Goal: Transaction & Acquisition: Purchase product/service

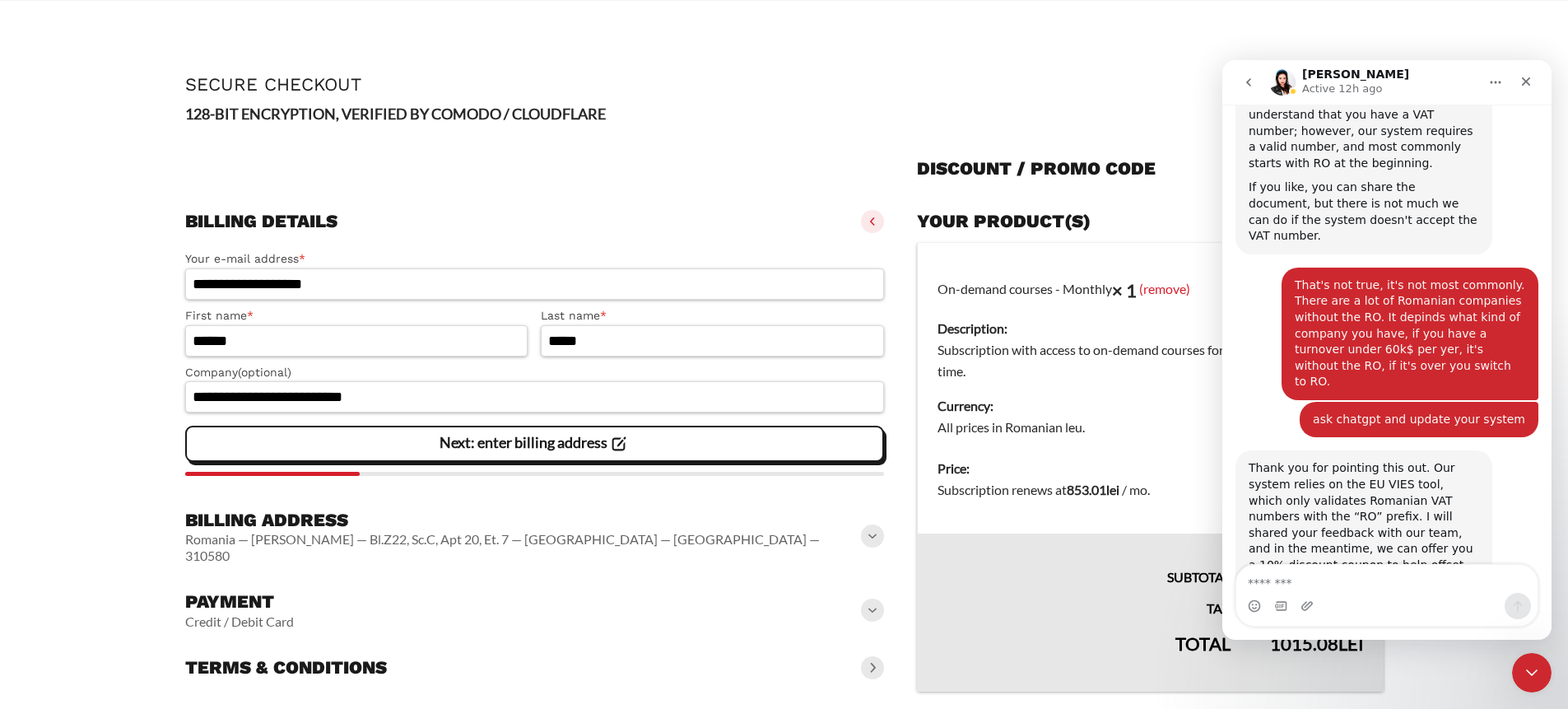
scroll to position [3706, 0]
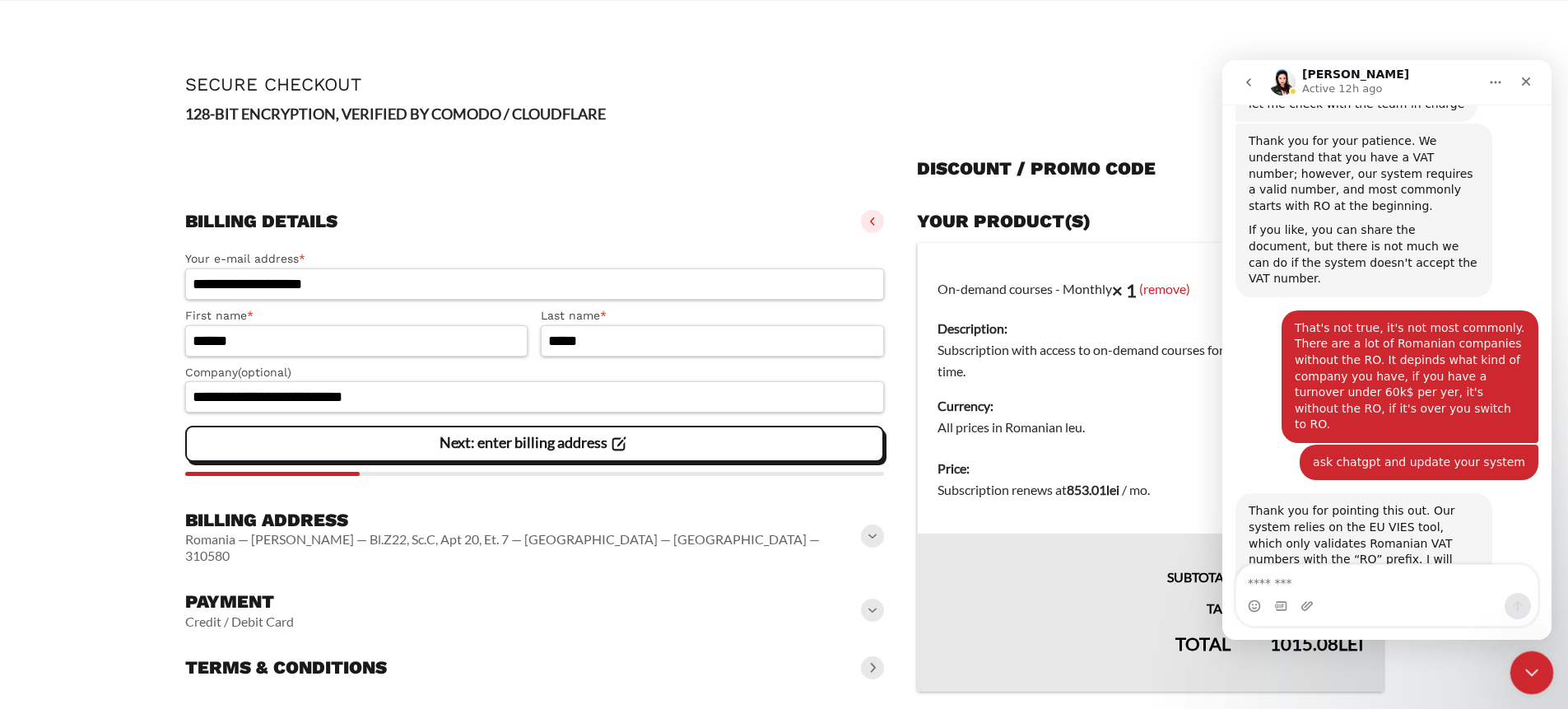
drag, startPoint x: 1533, startPoint y: 672, endPoint x: 1517, endPoint y: 656, distance: 22.6
click at [1533, 672] on icon "Close Intercom Messenger" at bounding box center [1529, 670] width 20 height 20
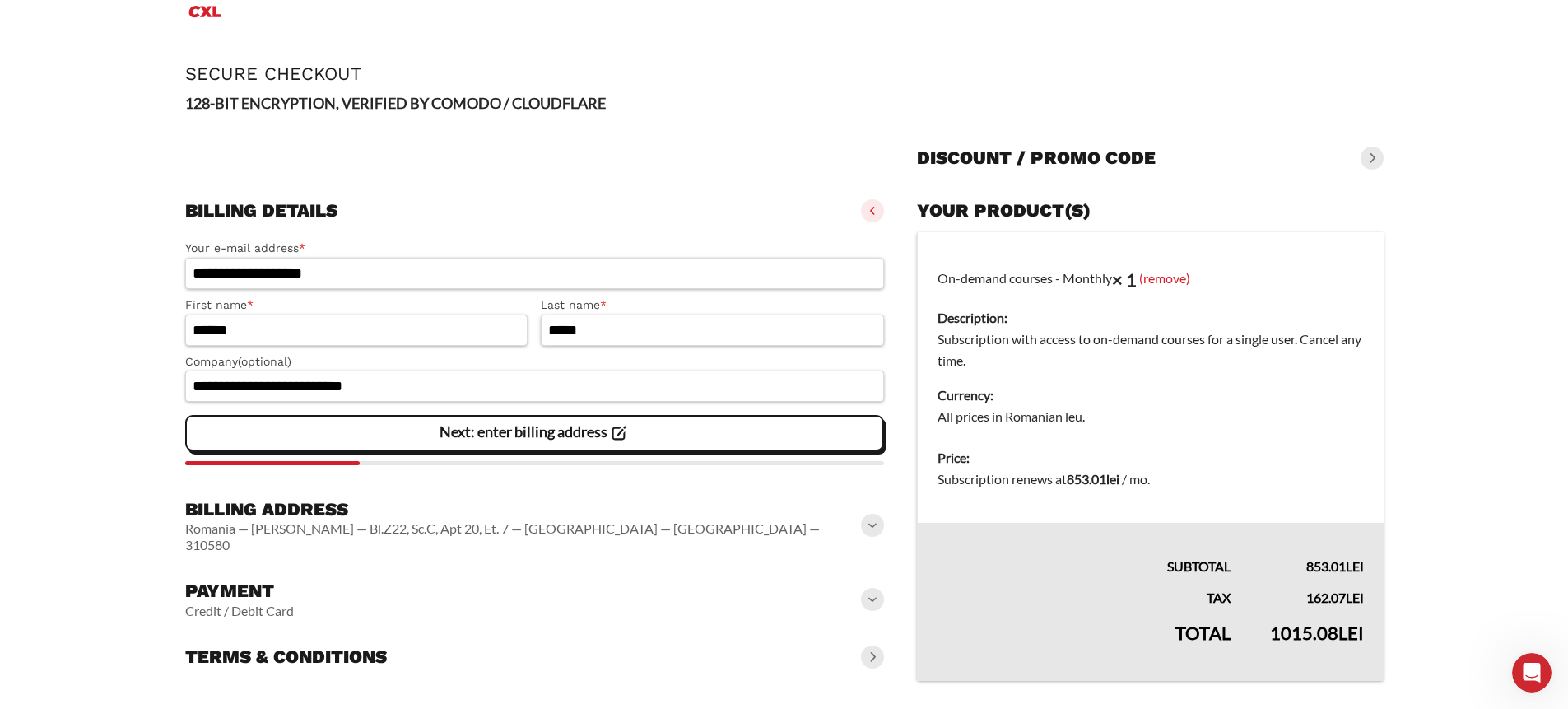
scroll to position [0, 0]
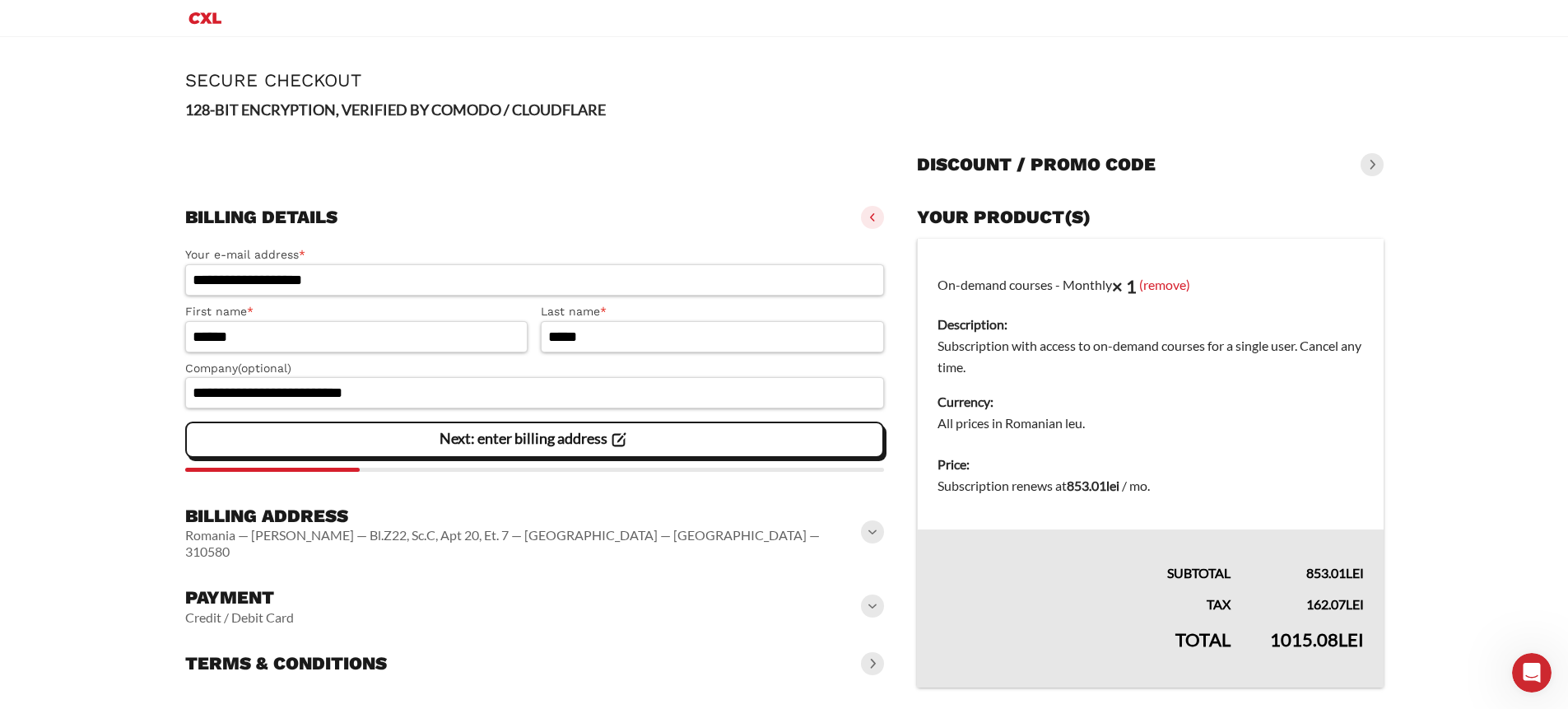
click at [0, 0] on slot "Next: enter billing address" at bounding box center [0, 0] width 0 height 0
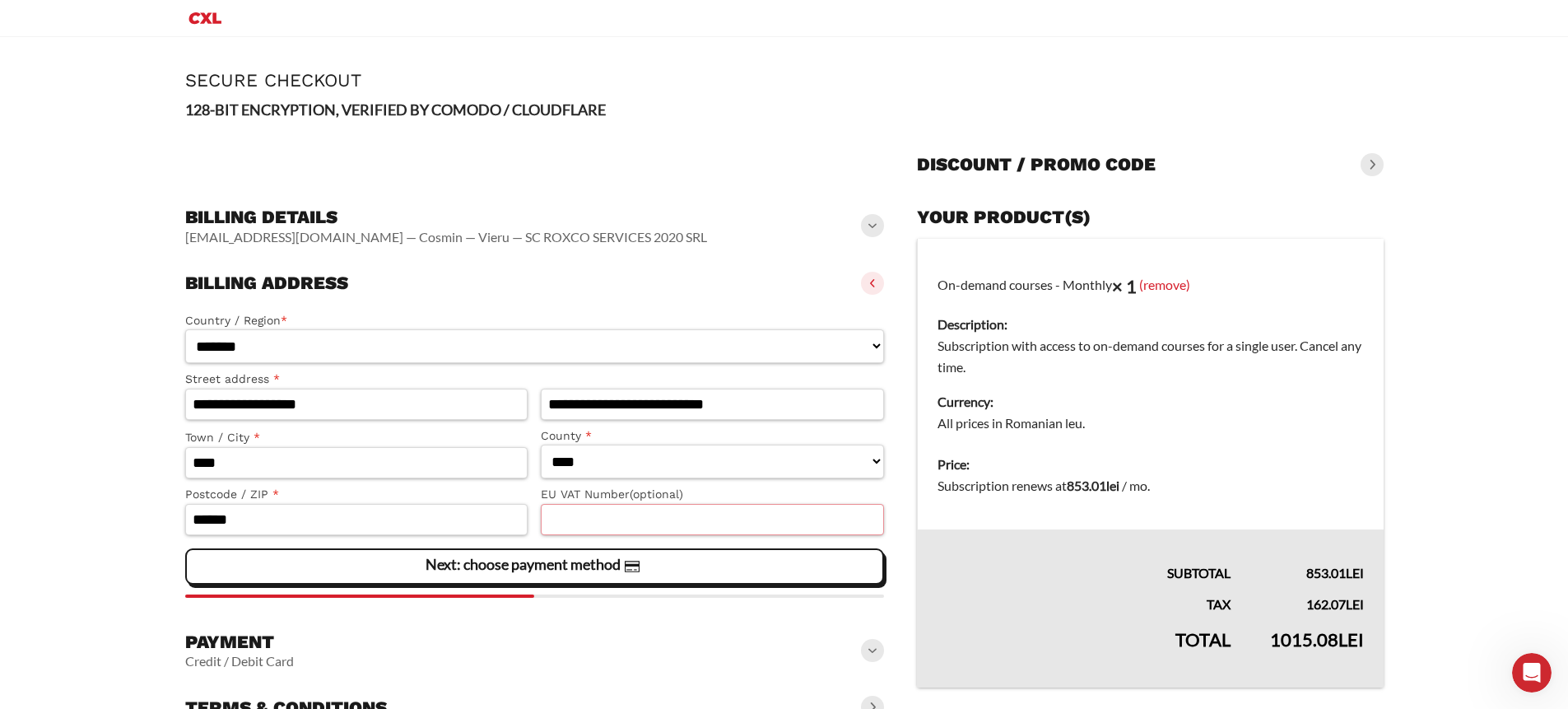
click at [592, 523] on input "EU VAT Number (optional)" at bounding box center [712, 519] width 344 height 31
type input "********"
click button "Get access now" at bounding box center [0, 0] width 0 height 0
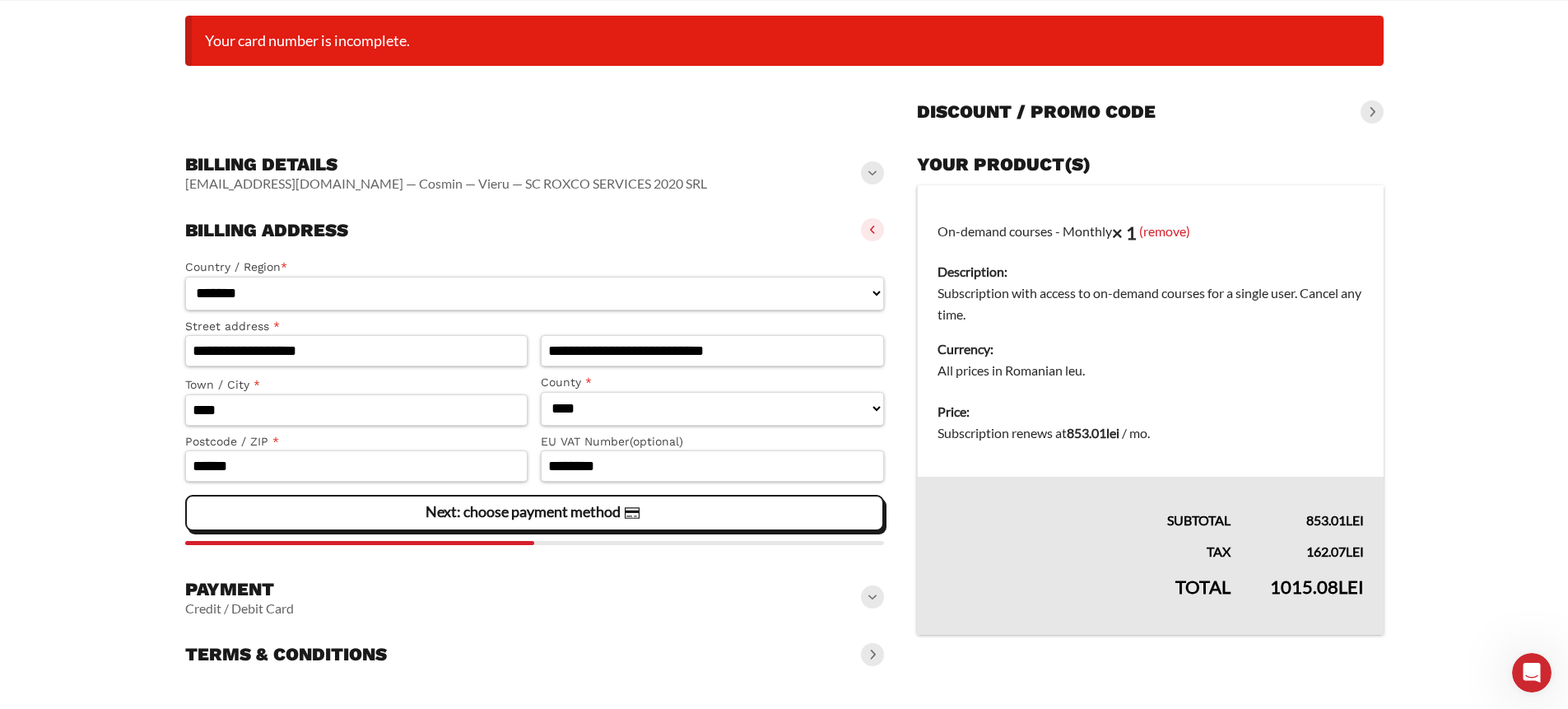
scroll to position [149, 0]
click at [655, 468] on input "********" at bounding box center [712, 466] width 344 height 31
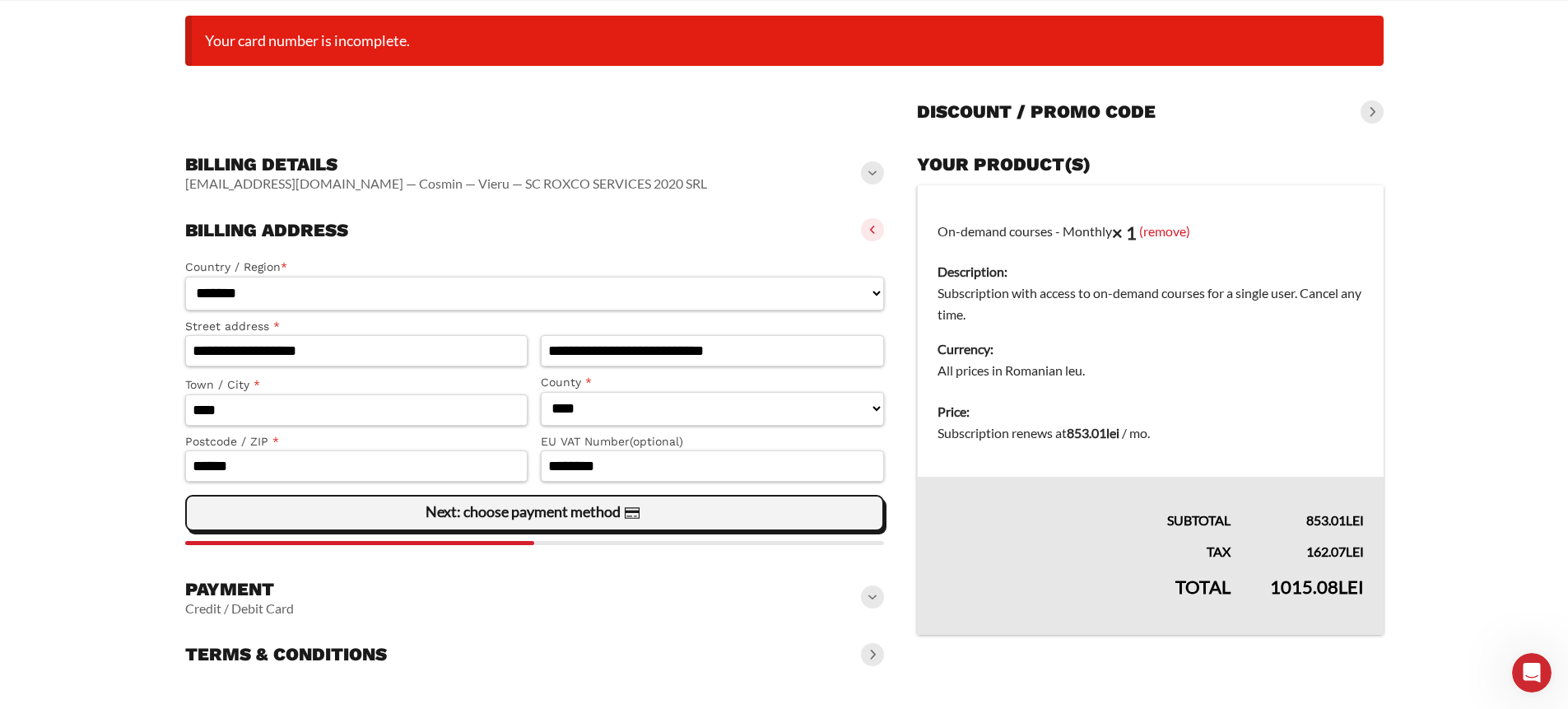
click at [0, 0] on slot "Next: choose payment method" at bounding box center [0, 0] width 0 height 0
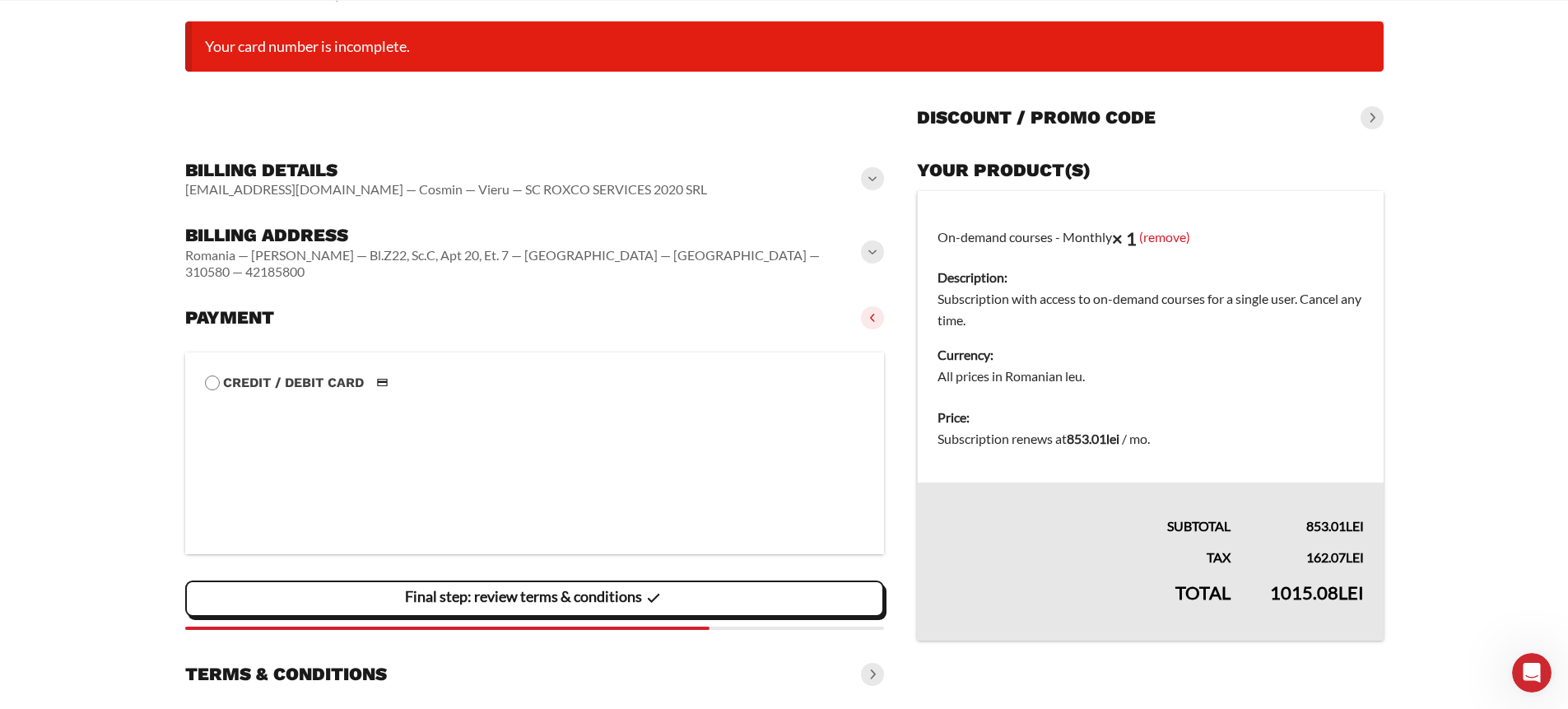
scroll to position [145, 0]
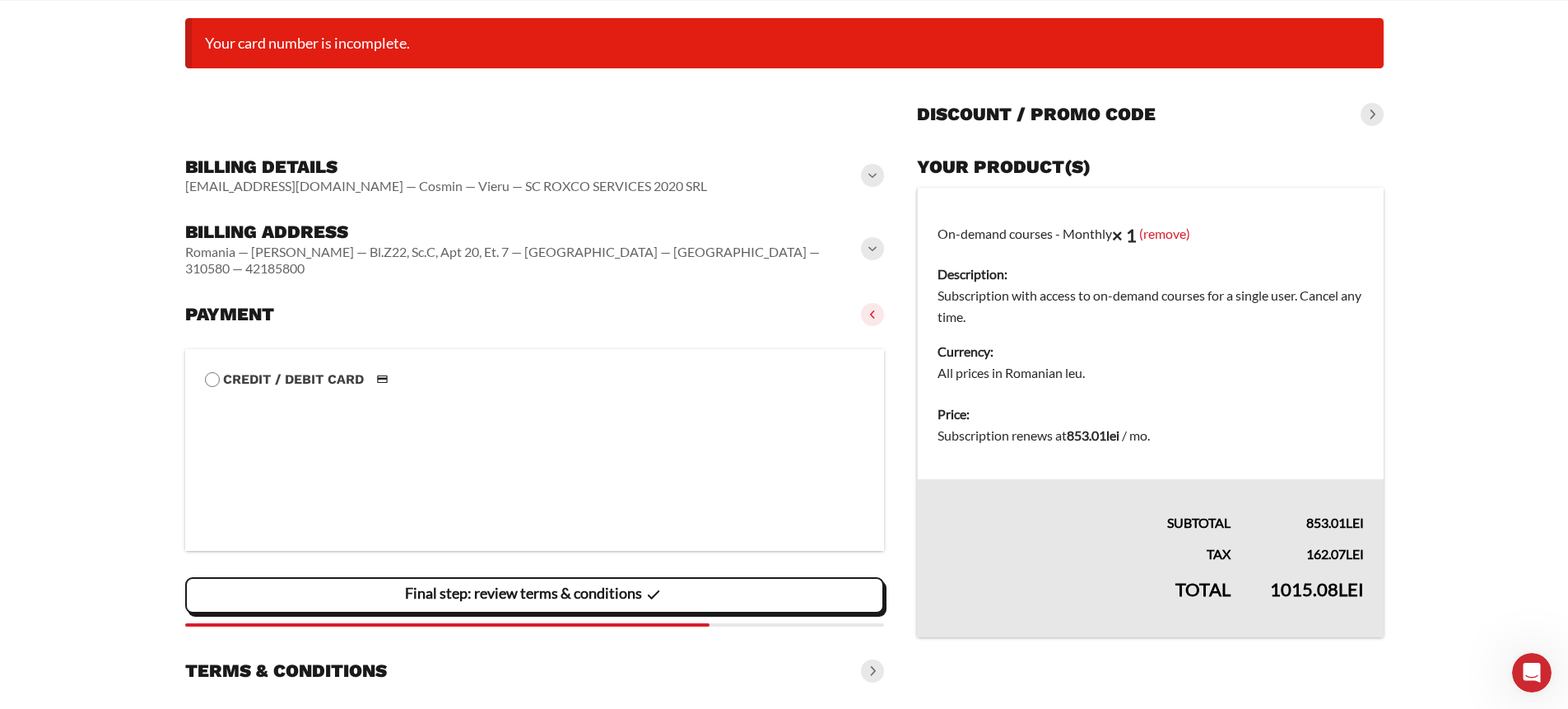
click at [875, 245] on span at bounding box center [873, 249] width 23 height 23
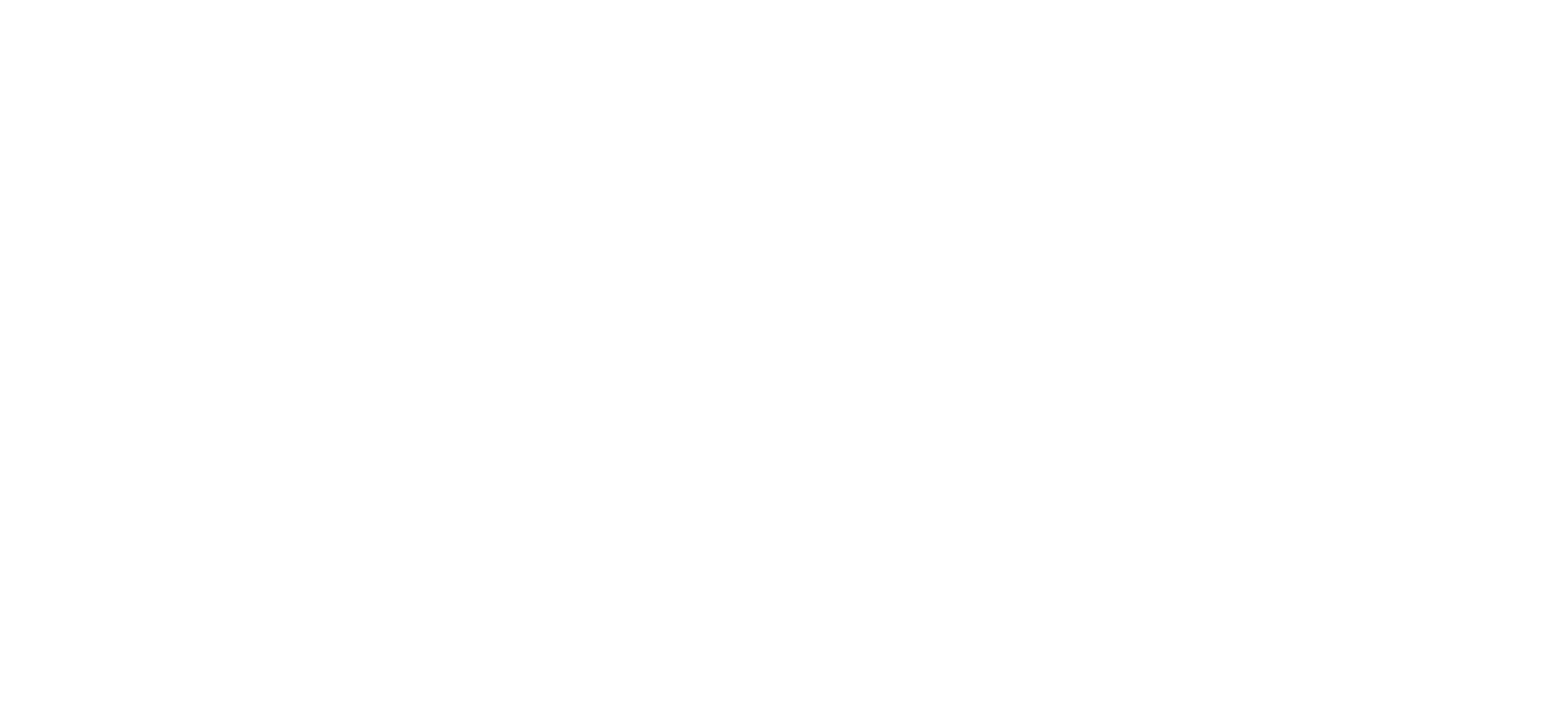
select select "**"
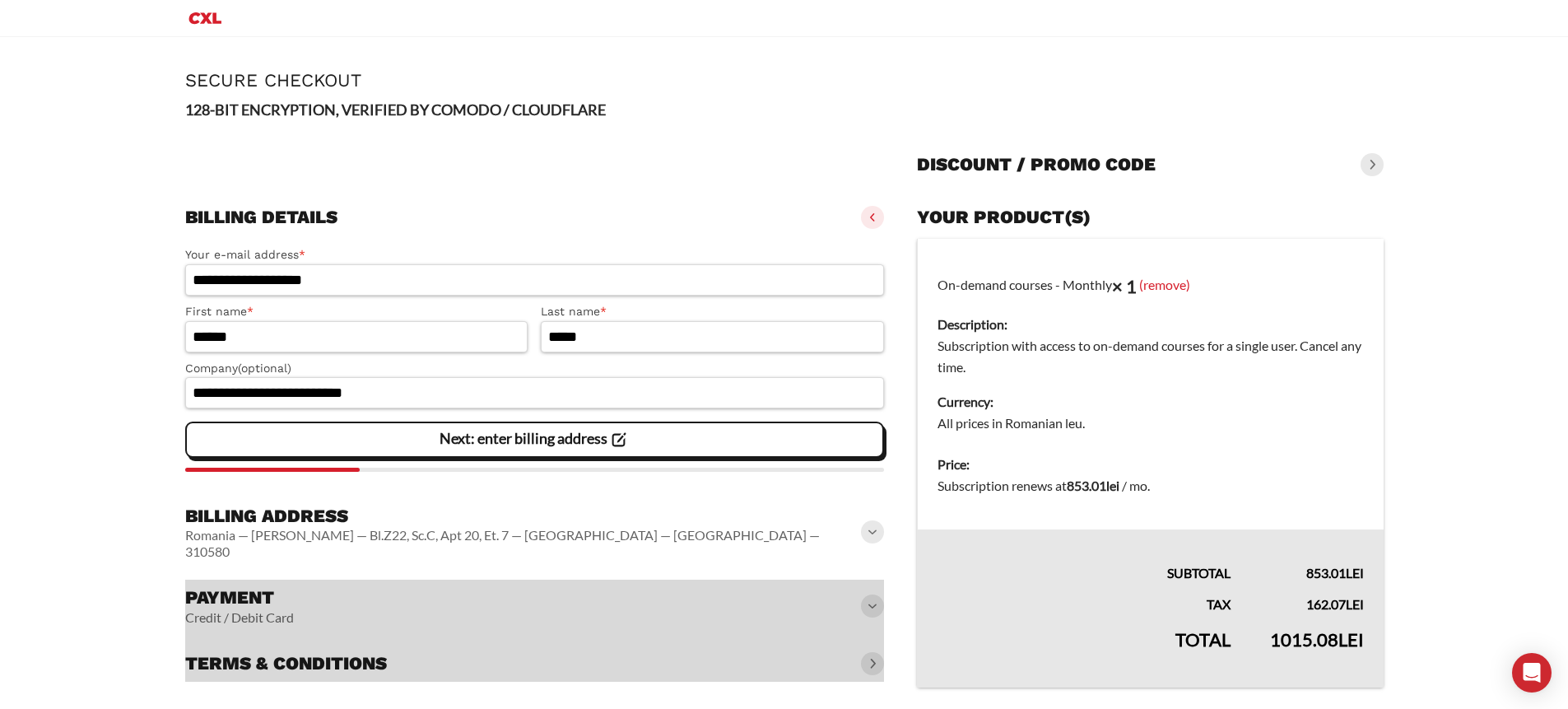
click at [0, 0] on slot "Next: enter billing address" at bounding box center [0, 0] width 0 height 0
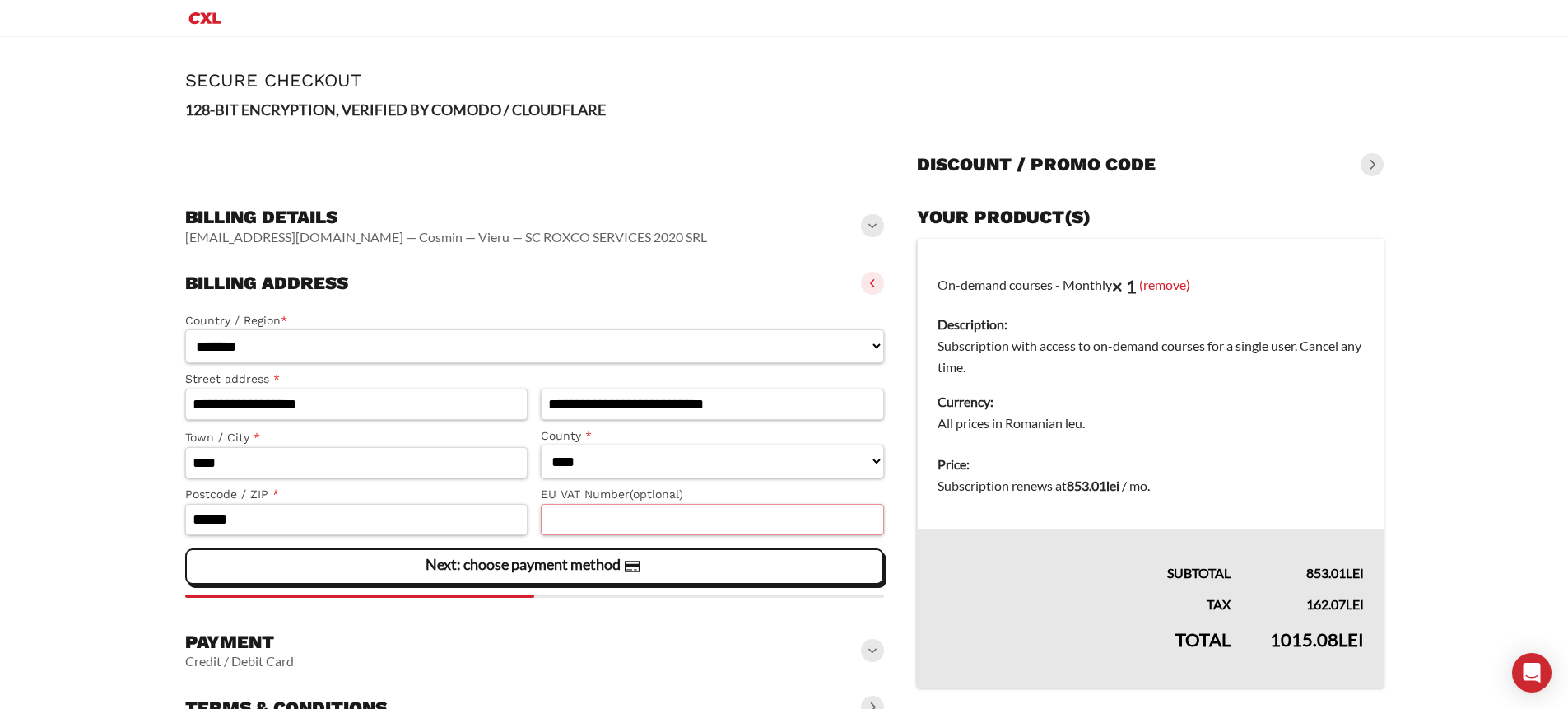
click at [587, 522] on input "EU VAT Number (optional)" at bounding box center [712, 519] width 344 height 31
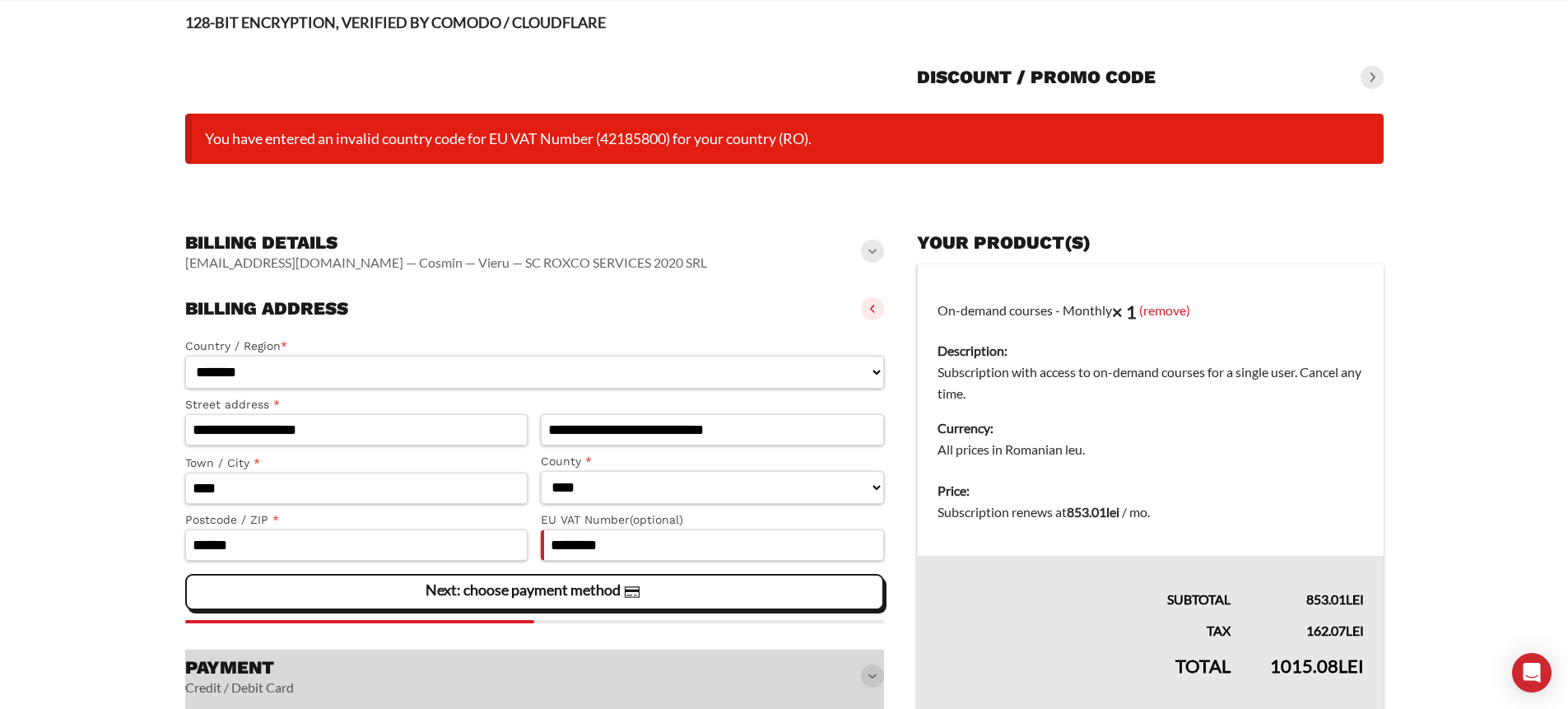
scroll to position [114, 0]
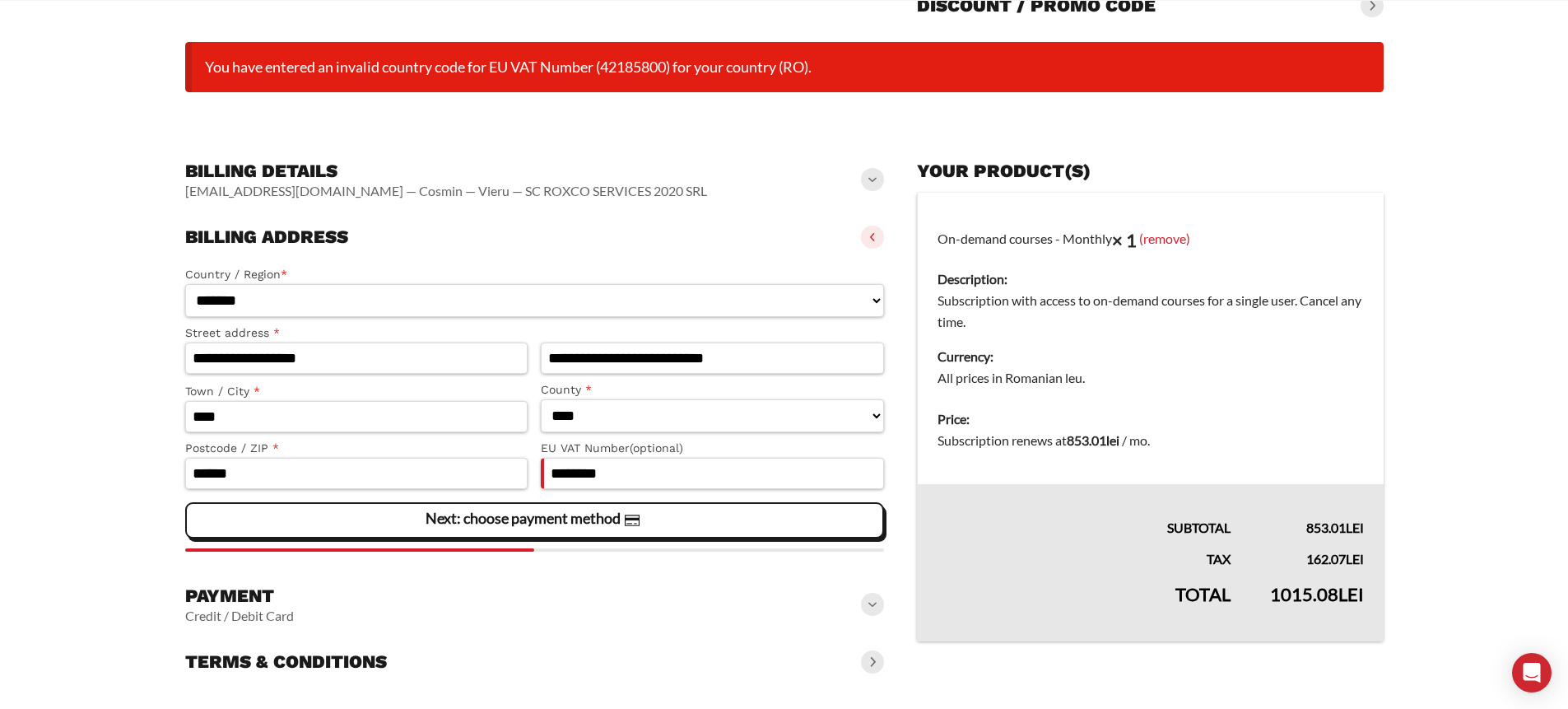
click at [0, 0] on slot "Next: choose payment method" at bounding box center [0, 0] width 0 height 0
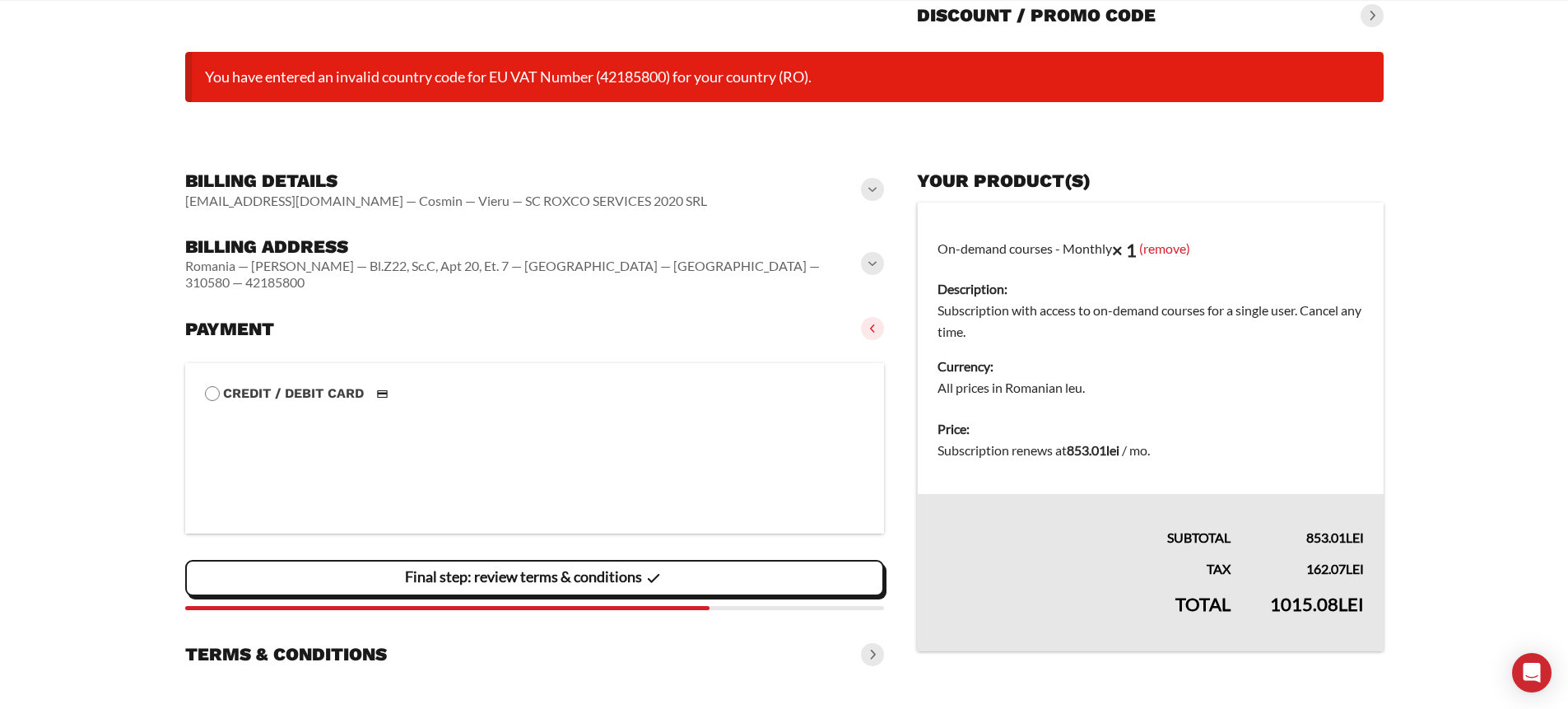
scroll to position [160, 0]
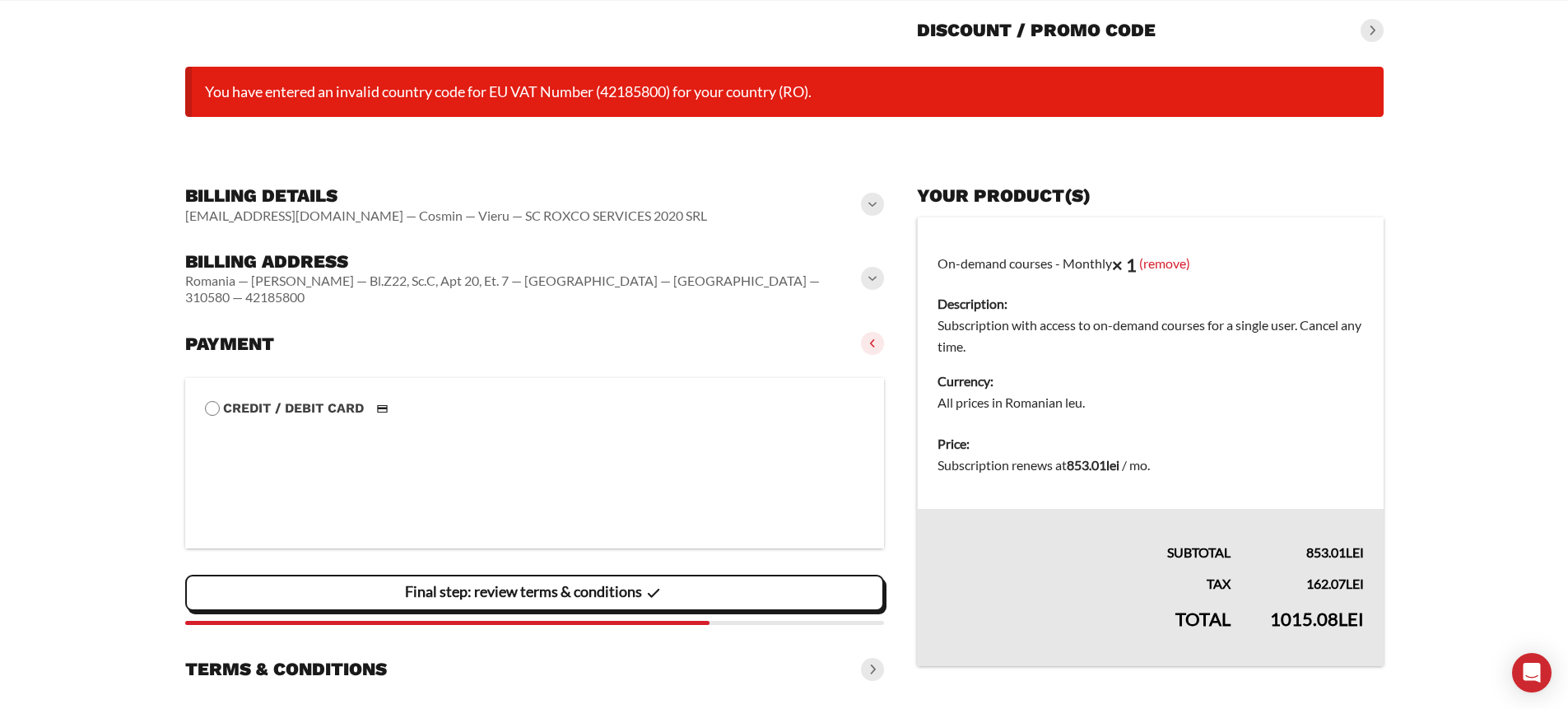
click at [874, 270] on span at bounding box center [873, 278] width 23 height 23
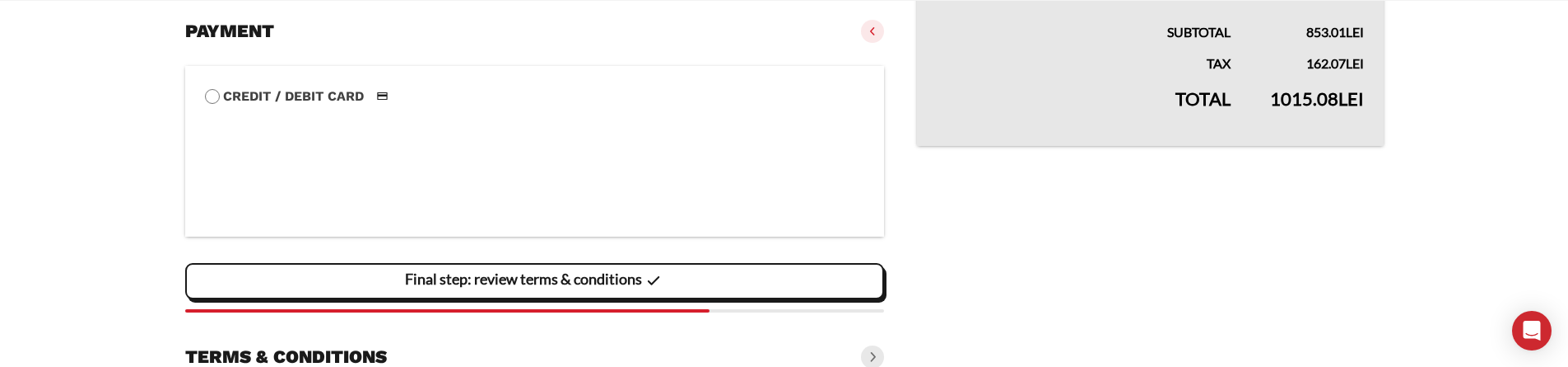
scroll to position [727, 0]
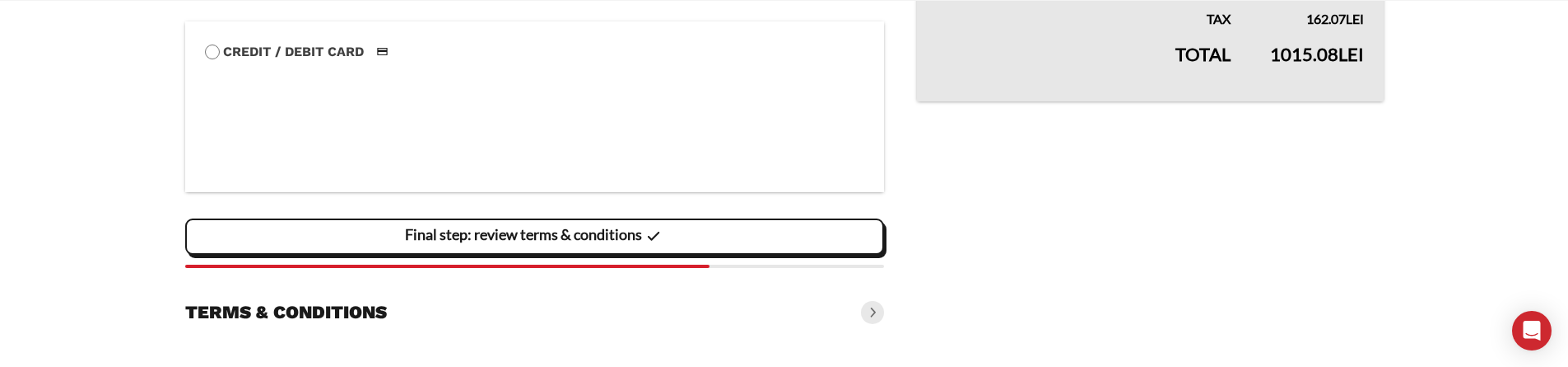
click at [870, 313] on span at bounding box center [873, 312] width 23 height 23
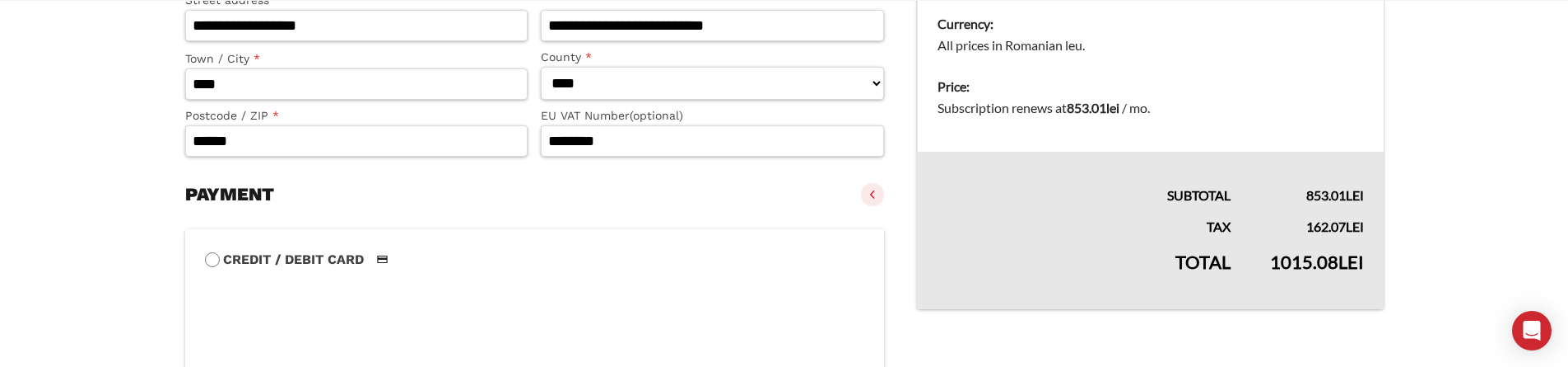
scroll to position [790, 0]
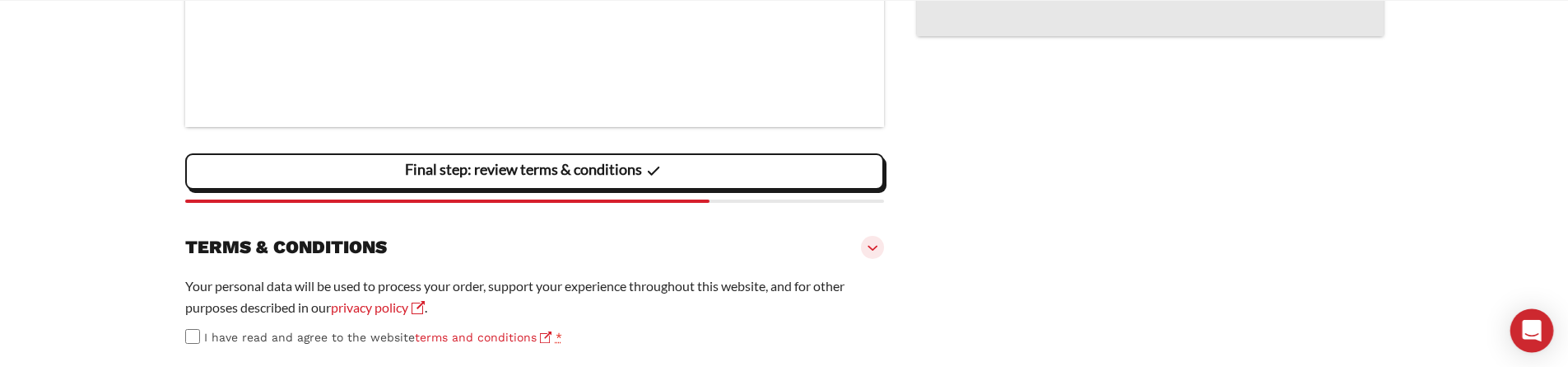
click at [1528, 333] on icon "Open Intercom Messenger" at bounding box center [1531, 331] width 19 height 21
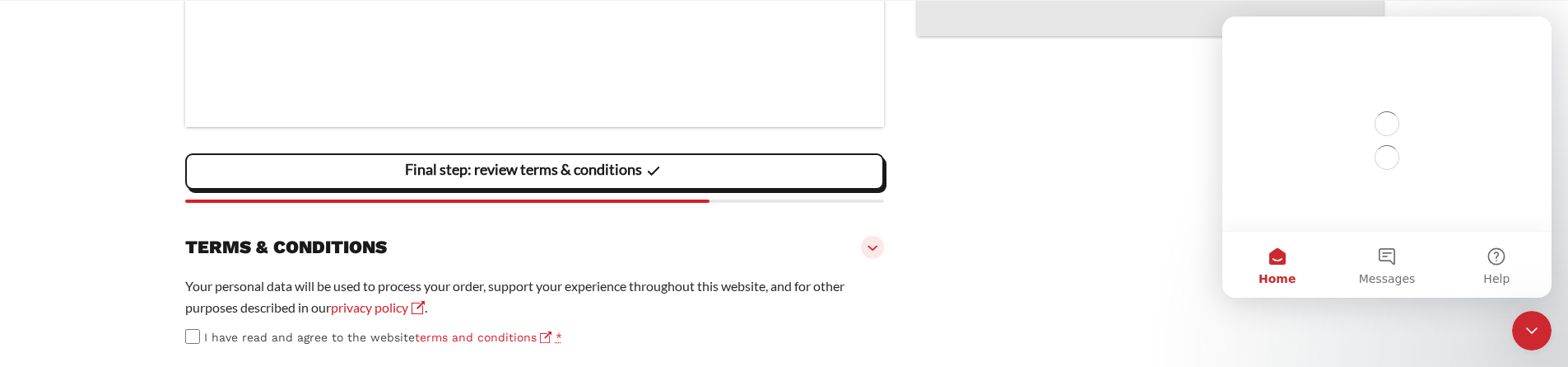
scroll to position [0, 0]
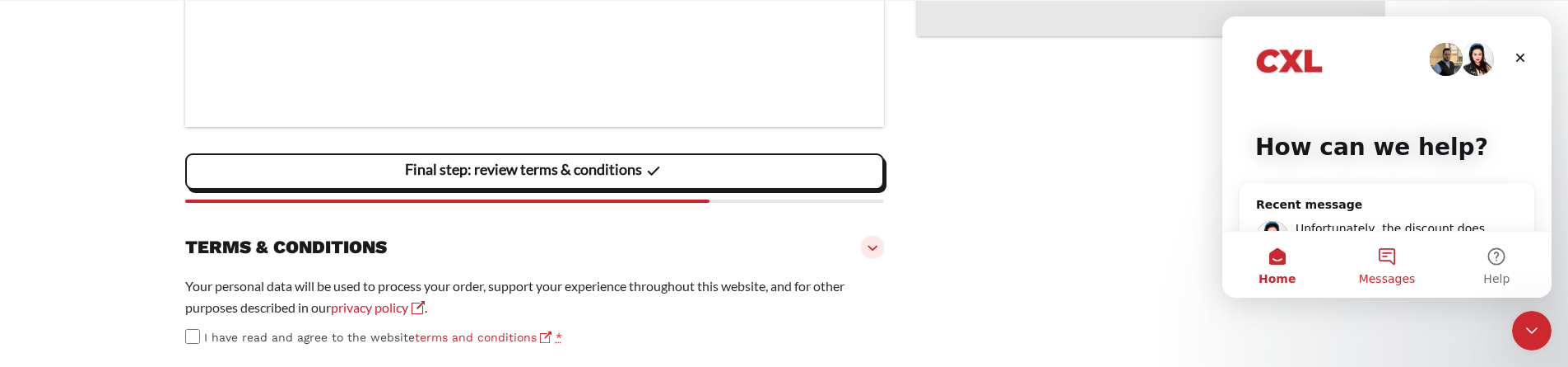
click at [1392, 260] on button "Messages" at bounding box center [1386, 264] width 109 height 66
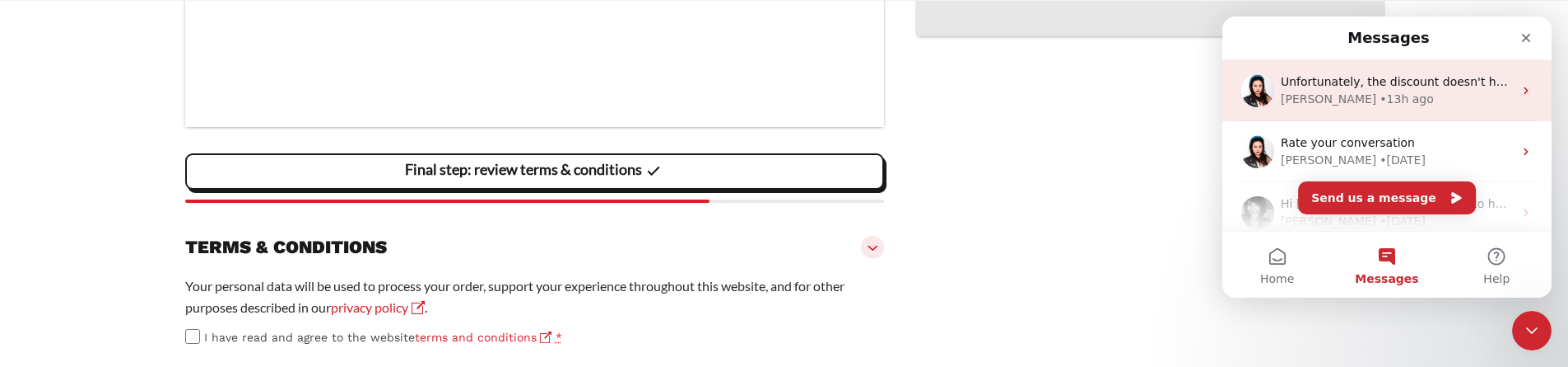
click at [1408, 95] on div "Kimberly • 13h ago" at bounding box center [1396, 99] width 232 height 17
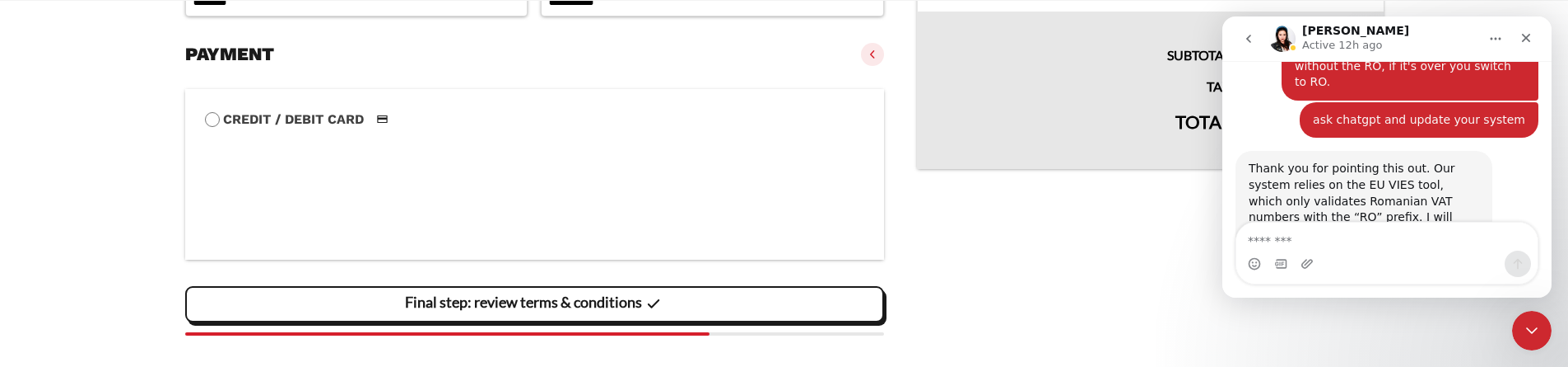
scroll to position [507, 0]
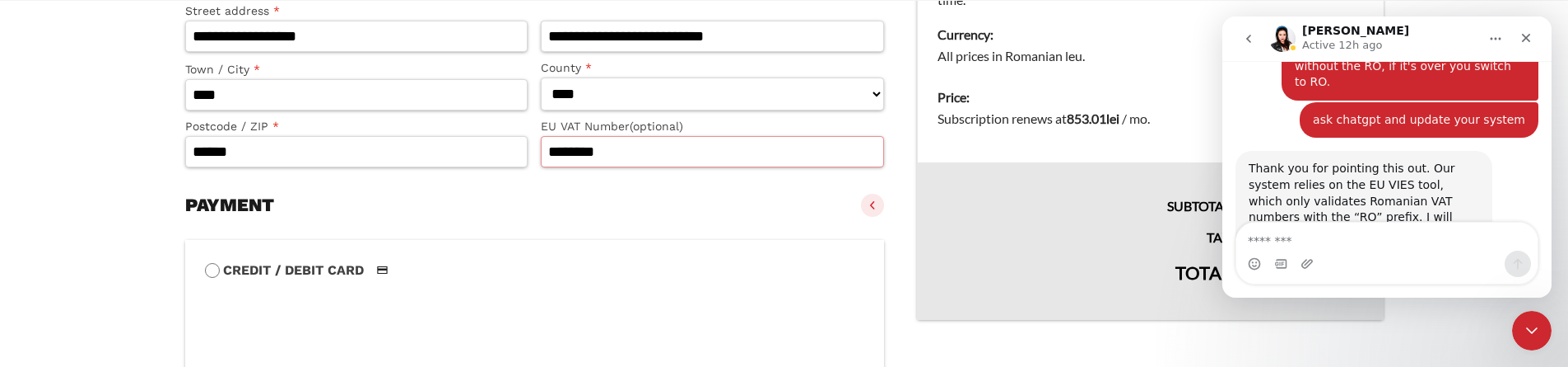
click at [574, 158] on input "********" at bounding box center [712, 151] width 344 height 31
click at [552, 158] on input "********" at bounding box center [712, 151] width 344 height 31
click at [550, 155] on input "********" at bounding box center [712, 151] width 344 height 31
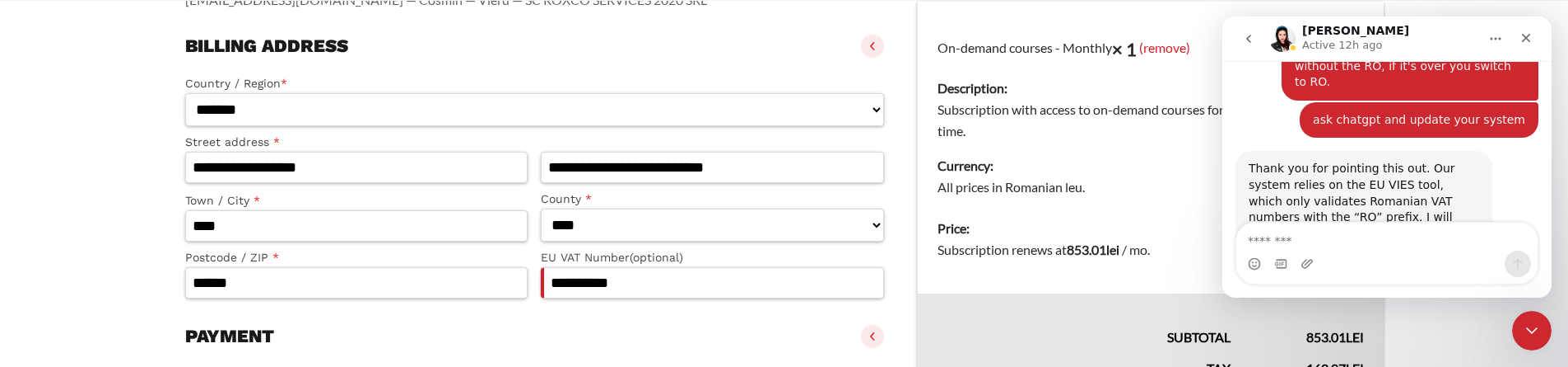
scroll to position [399, 0]
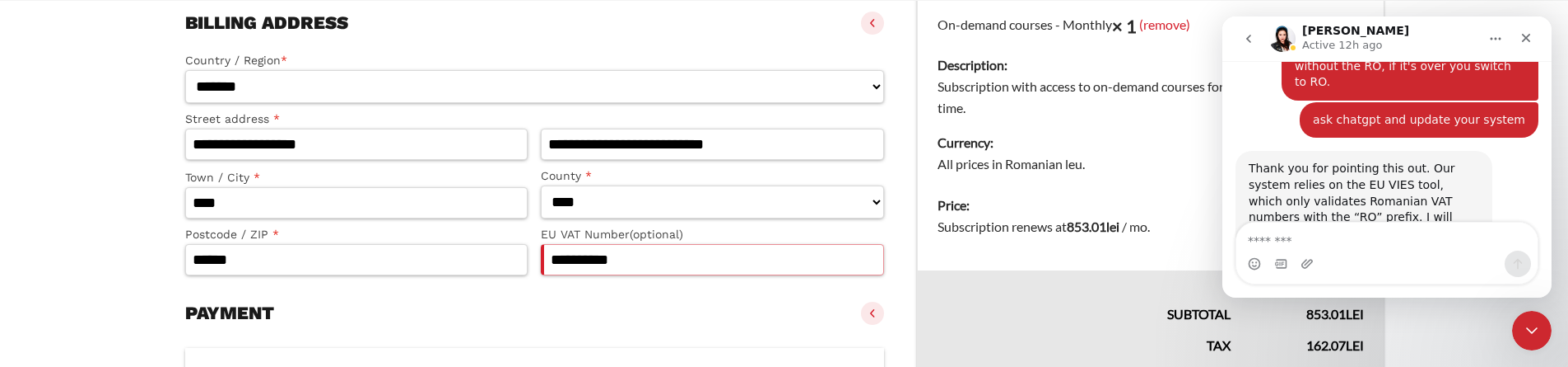
click at [573, 264] on input "**********" at bounding box center [712, 259] width 344 height 31
type input "********"
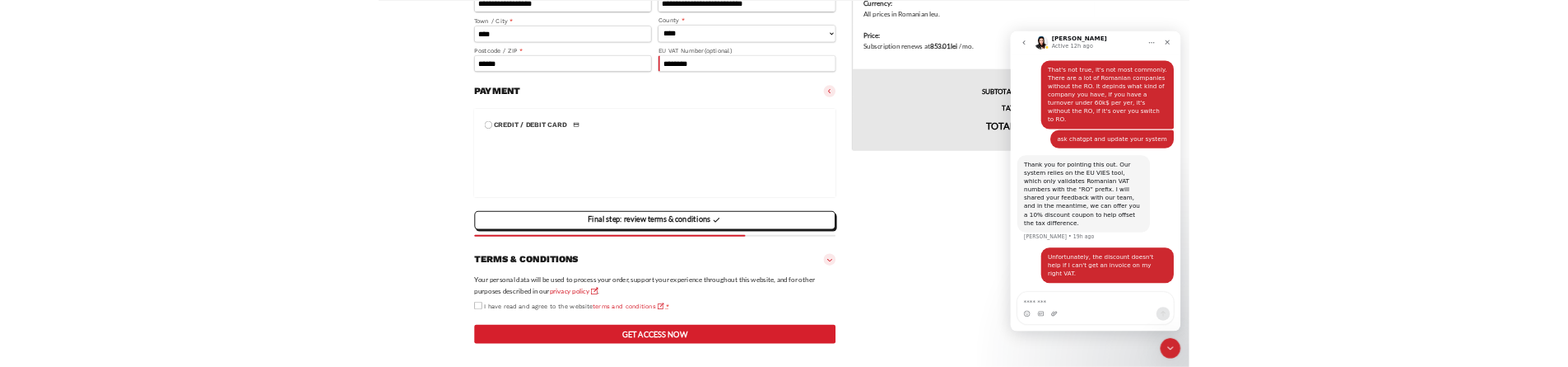
scroll to position [3706, 0]
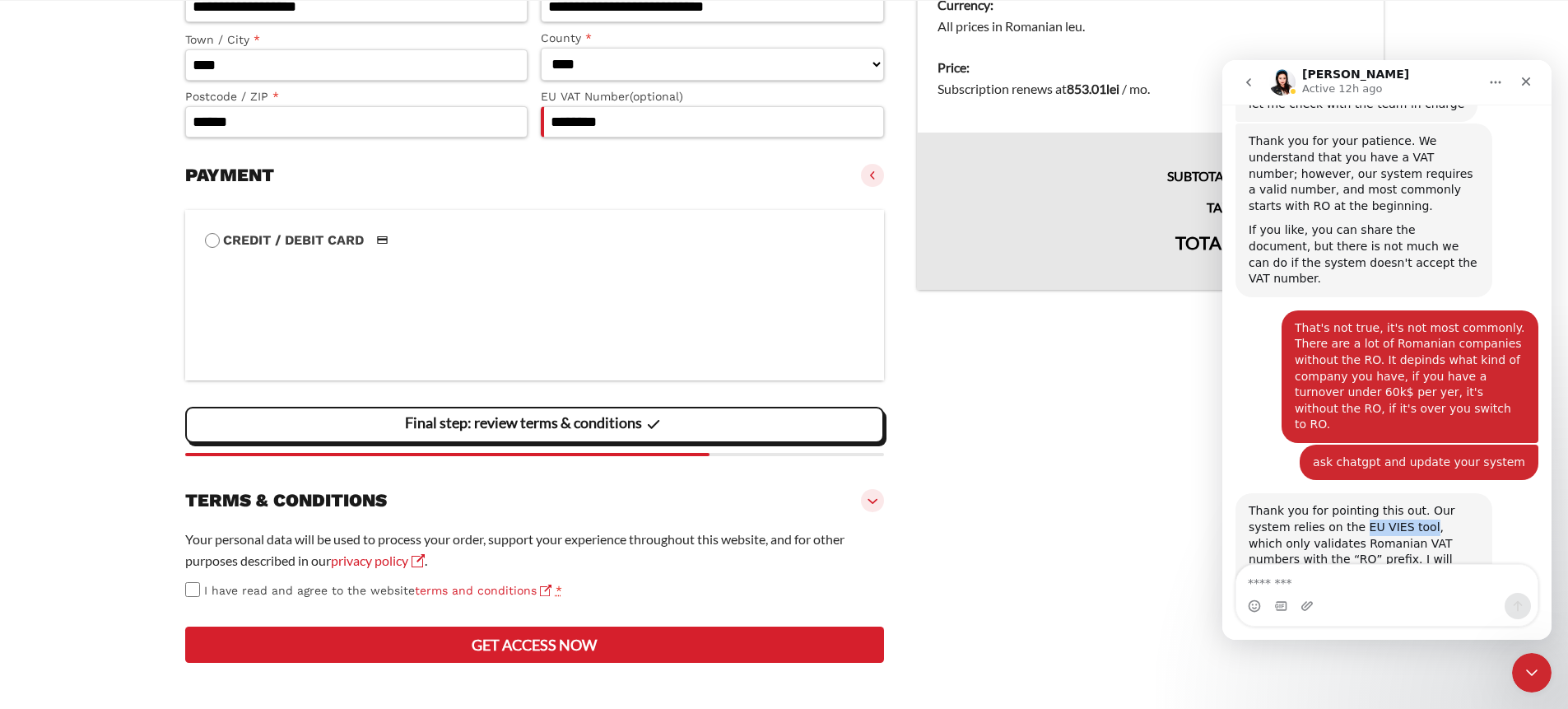
drag, startPoint x: 1316, startPoint y: 364, endPoint x: 1383, endPoint y: 362, distance: 67.0
click at [1383, 503] on div "Thank you for pointing this out. Our system relies on the EU VIES tool, which o…" at bounding box center [1364, 568] width 231 height 130
copy div "EU VIES tool"
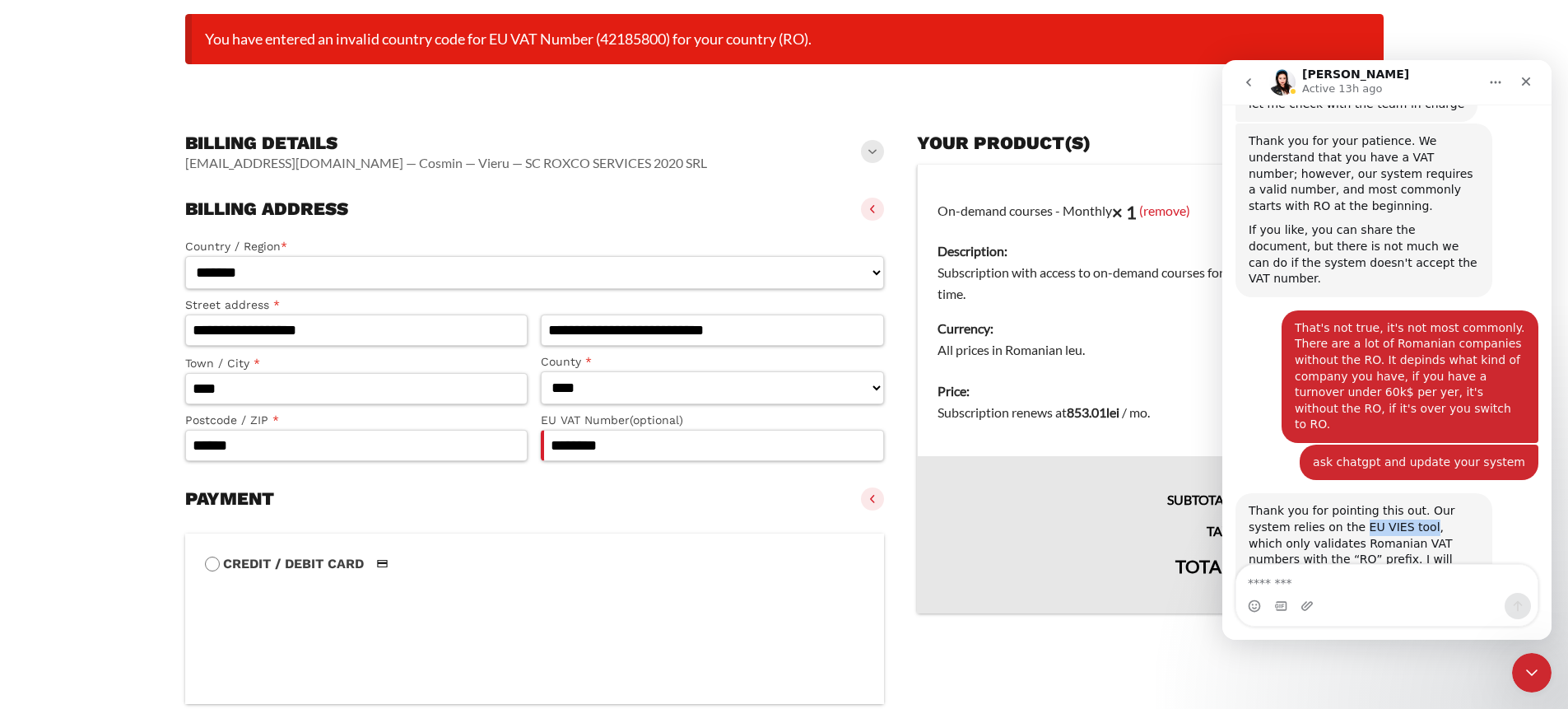
scroll to position [0, 0]
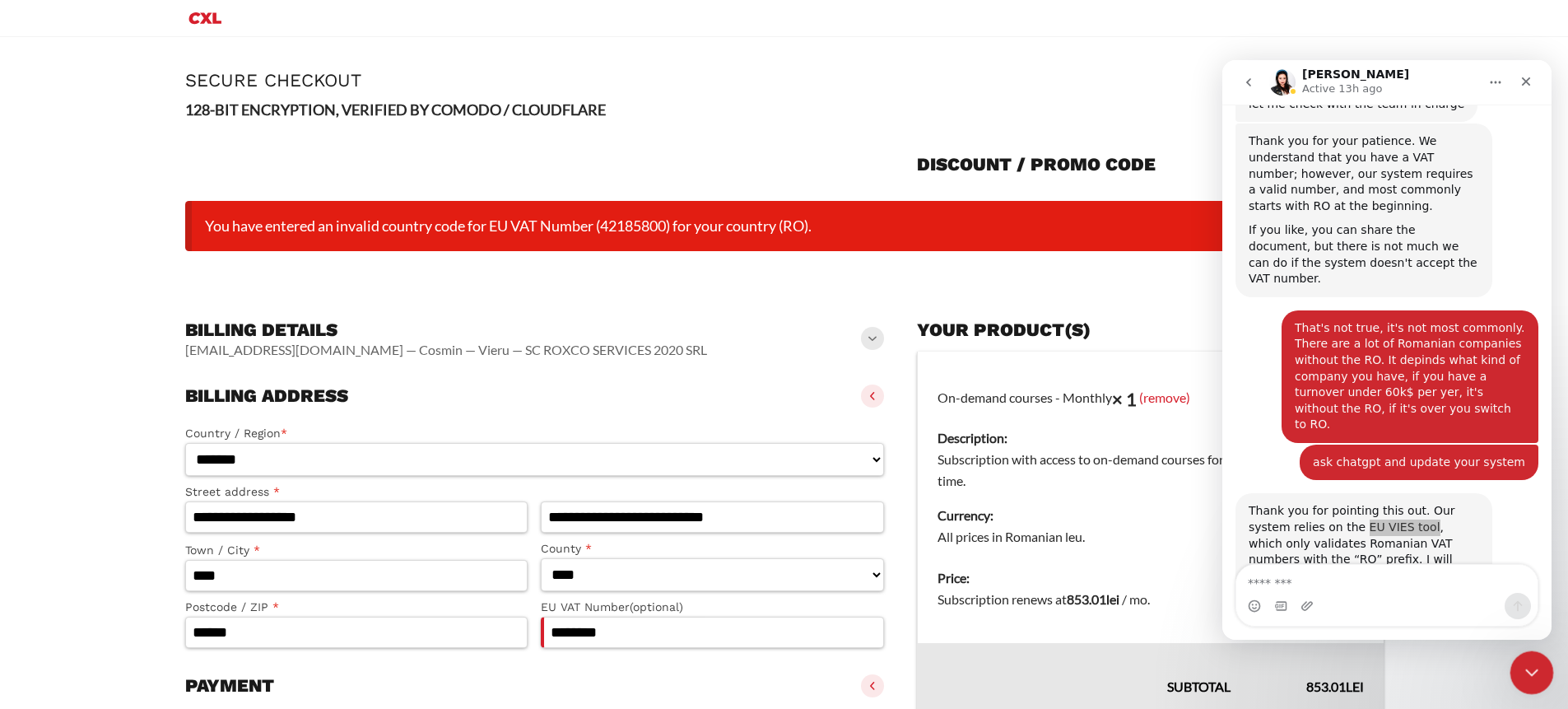
drag, startPoint x: 1517, startPoint y: 672, endPoint x: 1515, endPoint y: 663, distance: 9.2
click at [1517, 672] on div "Close Intercom Messenger" at bounding box center [1529, 670] width 39 height 39
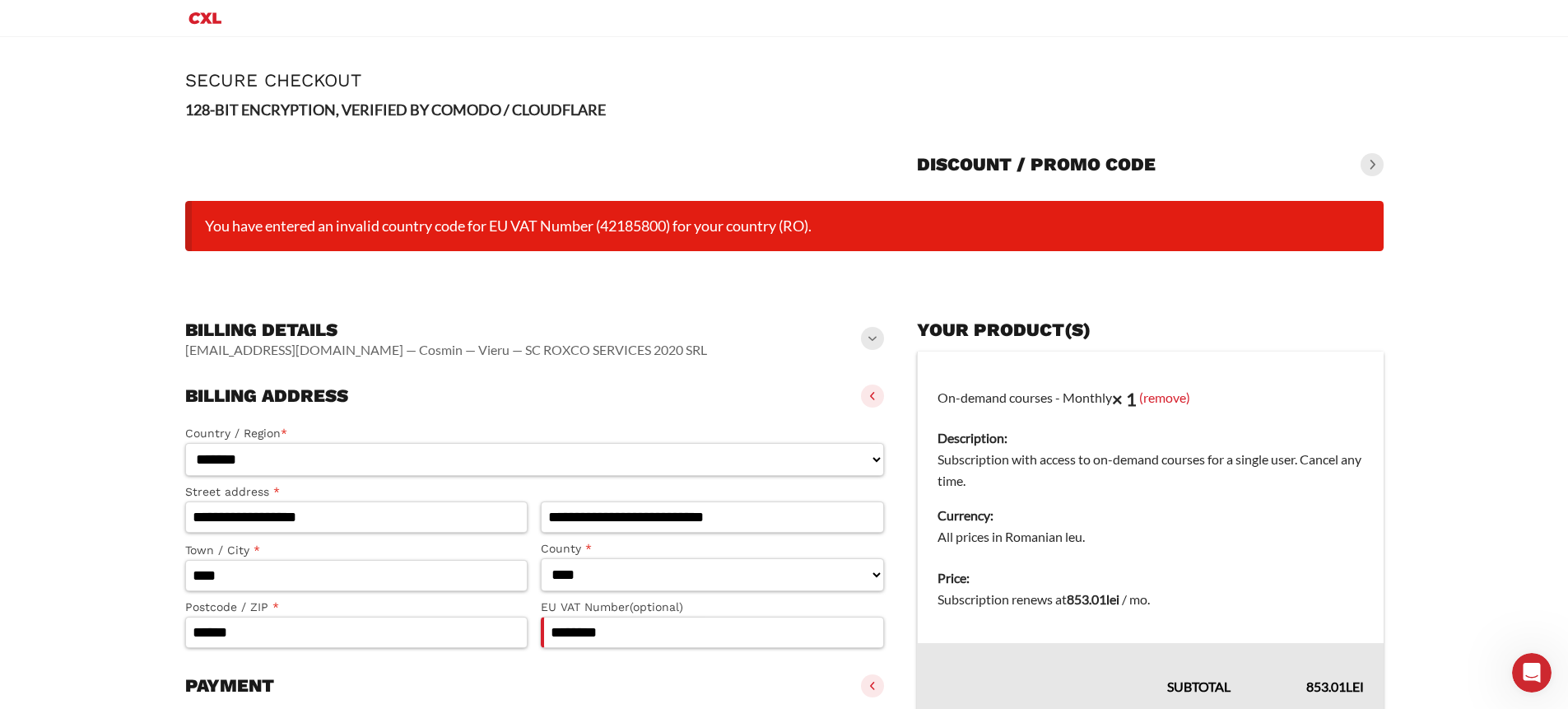
scroll to position [3706, 0]
click at [1367, 161] on span at bounding box center [1372, 164] width 23 height 23
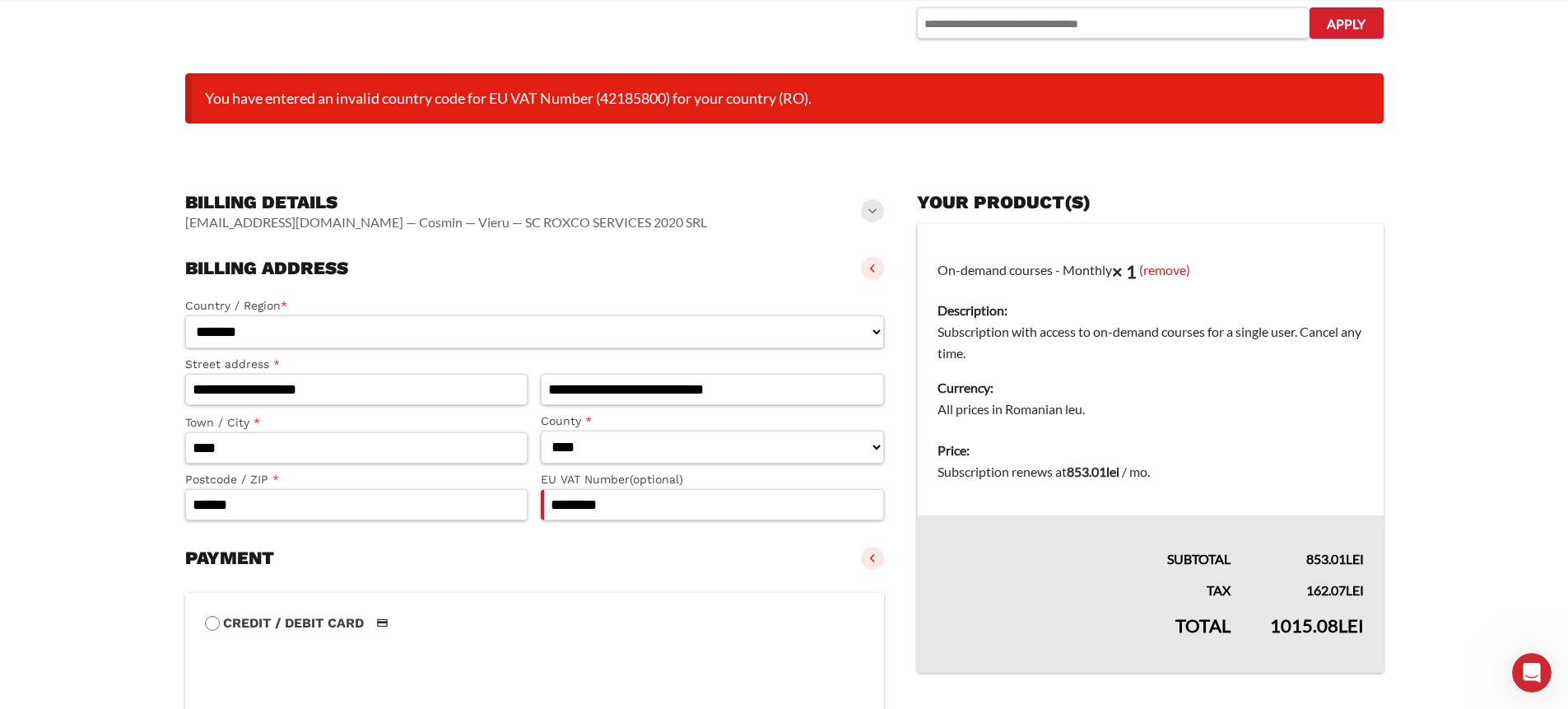
scroll to position [52, 0]
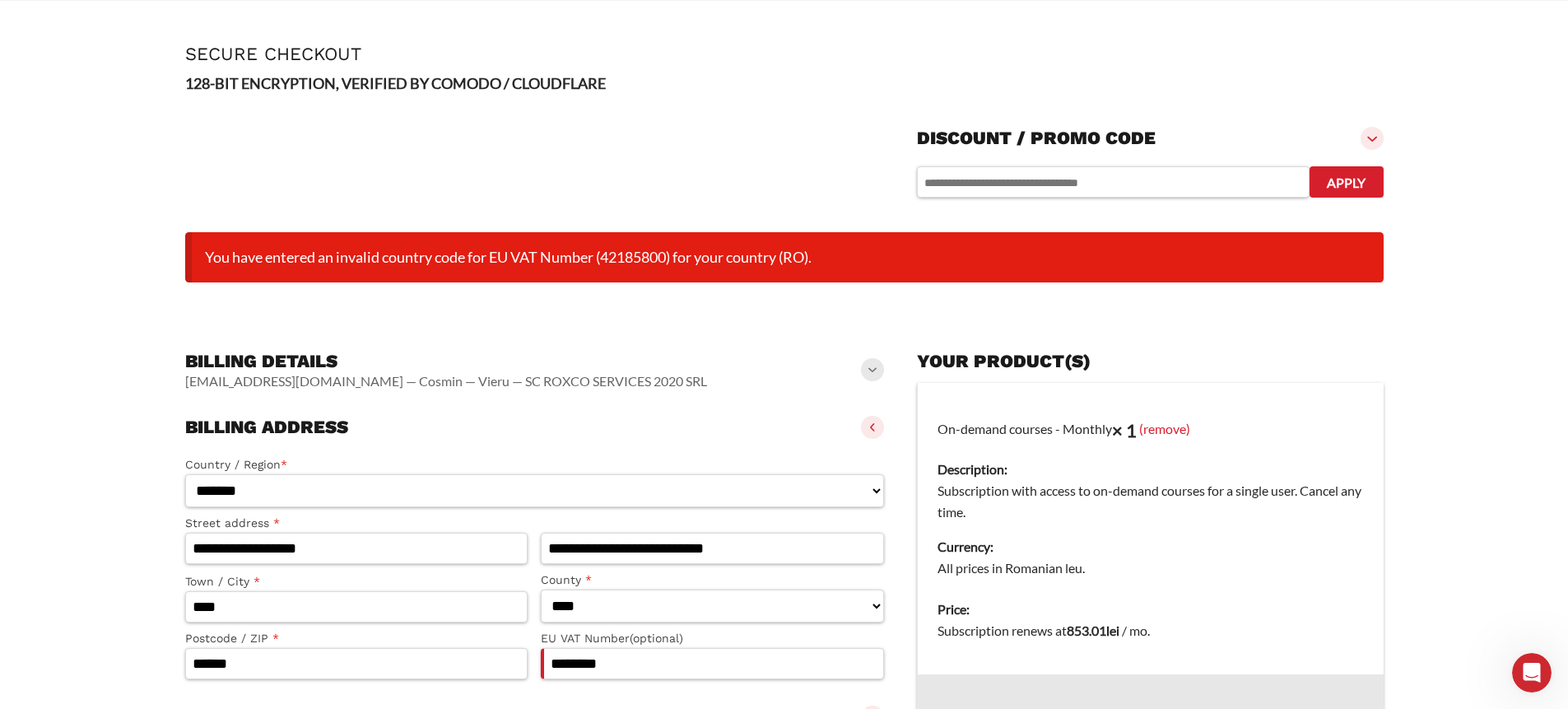
click at [1275, 347] on div "Your product(s)" at bounding box center [1150, 362] width 466 height 36
click at [1429, 396] on main "**********" at bounding box center [784, 631] width 1568 height 1240
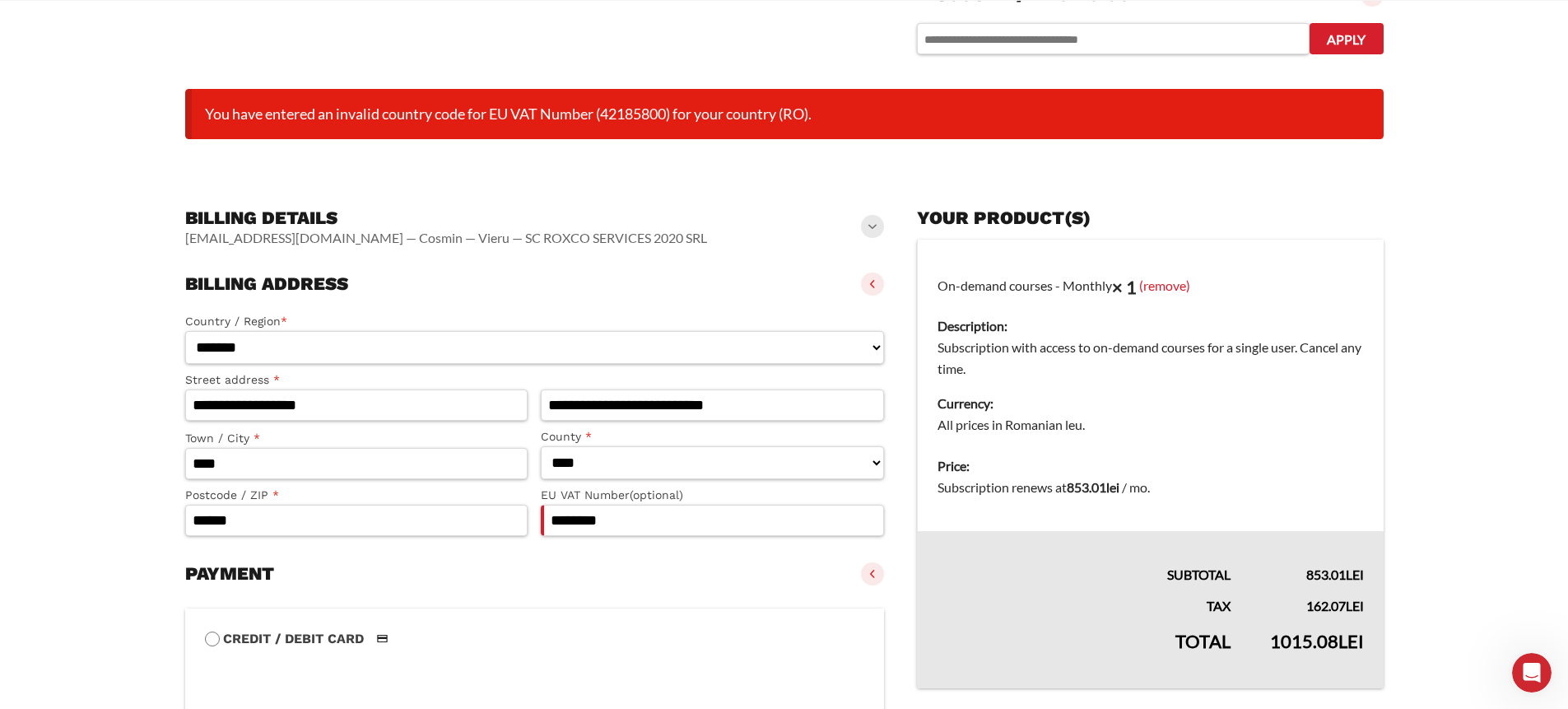
scroll to position [320, 0]
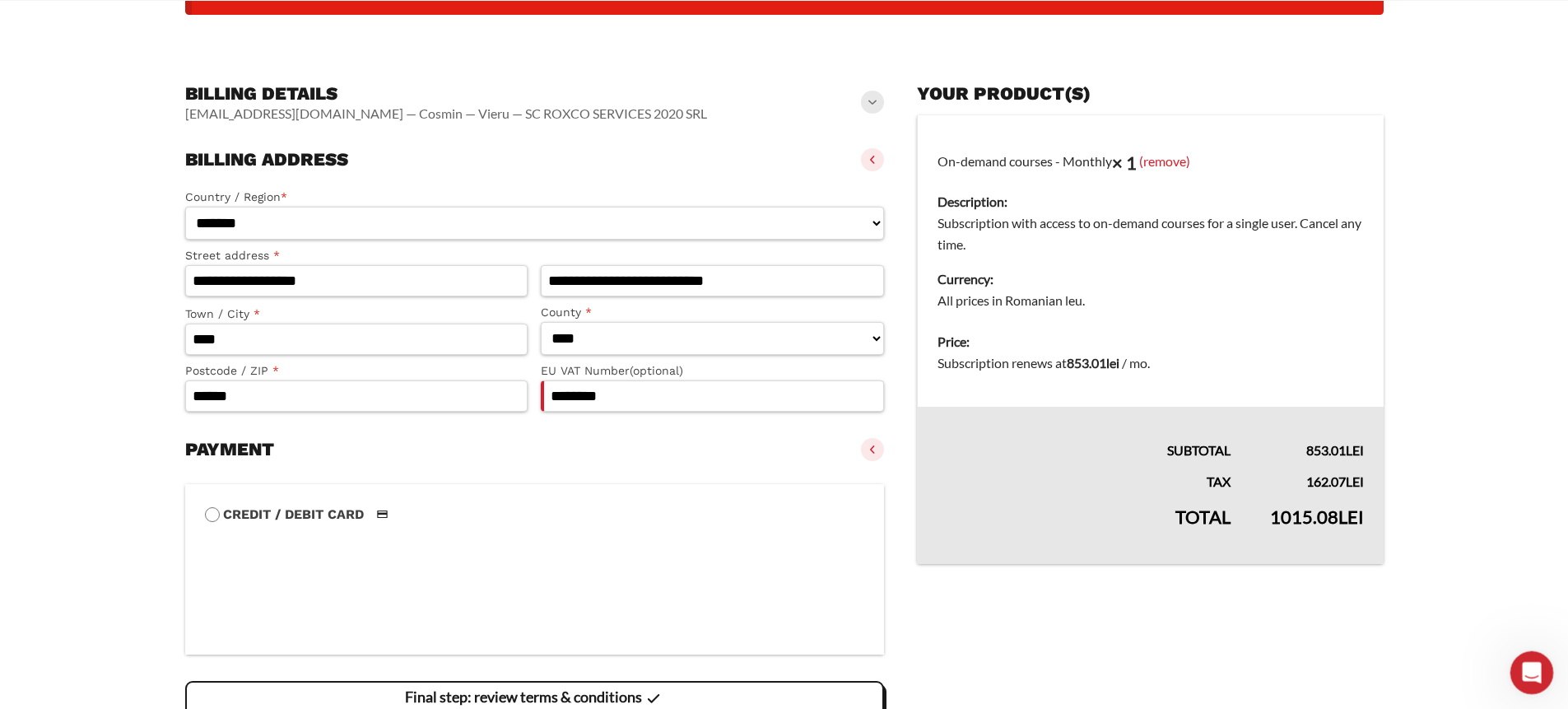
click at [1524, 668] on icon "Open Intercom Messenger" at bounding box center [1530, 671] width 28 height 28
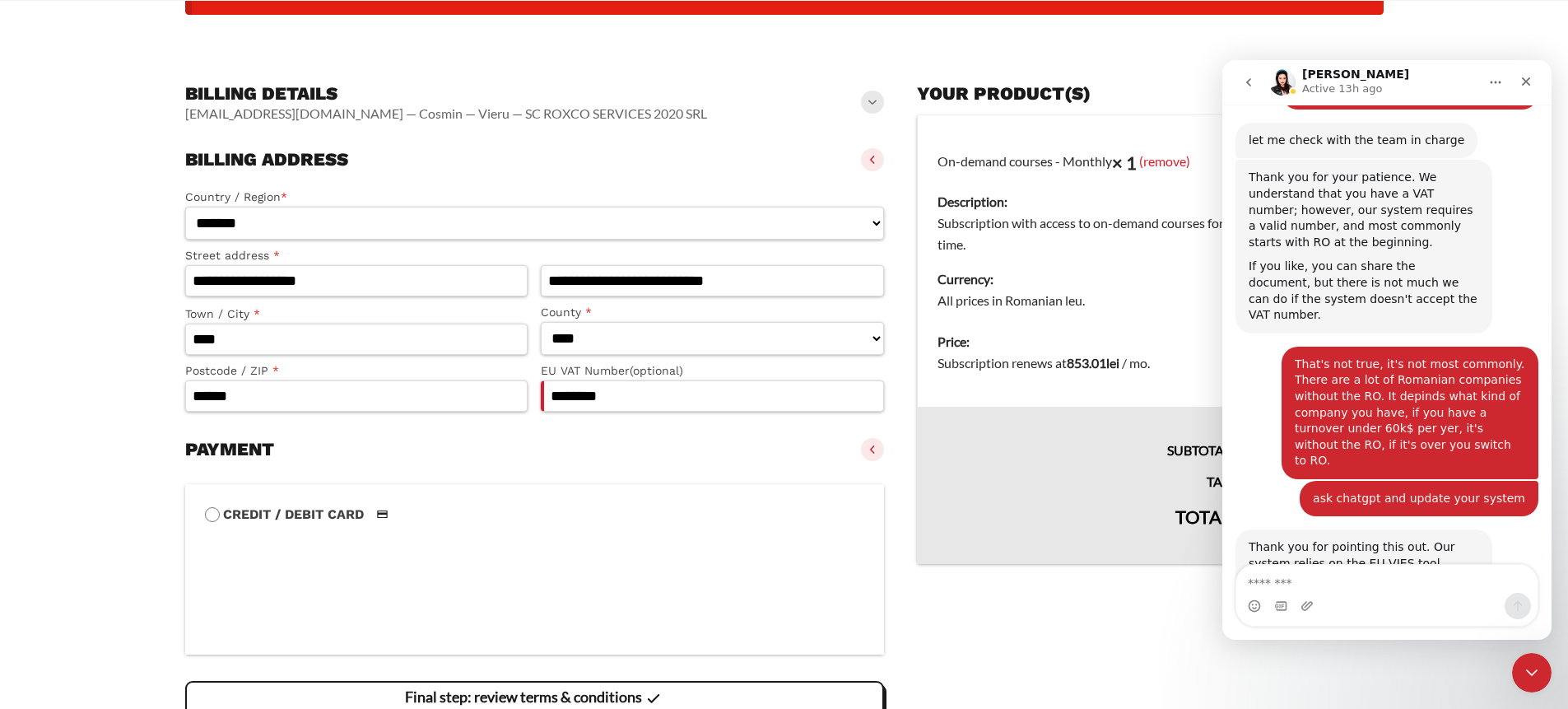
scroll to position [3706, 0]
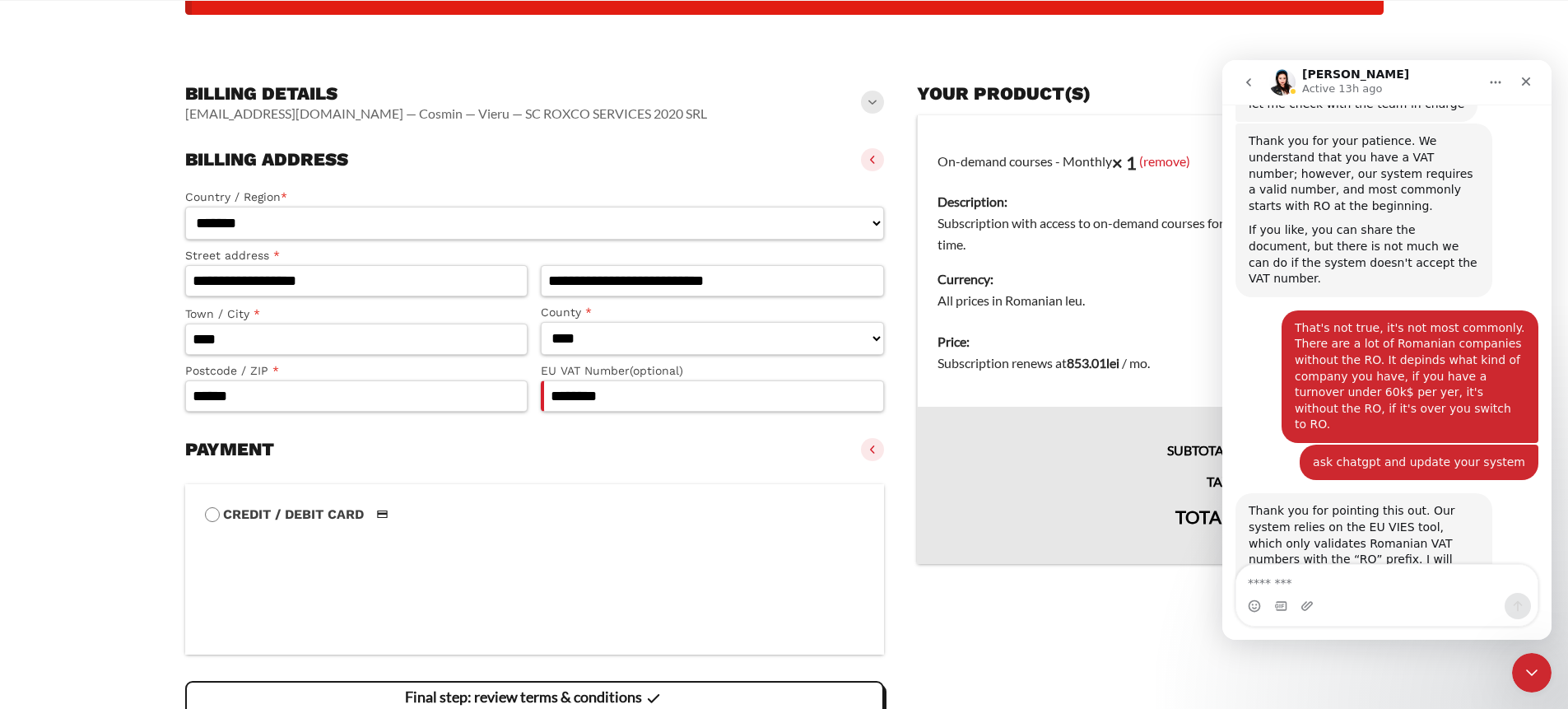
click at [1390, 593] on div "Intercom messenger" at bounding box center [1386, 595] width 301 height 61
click at [1390, 592] on textarea "Message…" at bounding box center [1386, 579] width 301 height 28
type textarea "*"
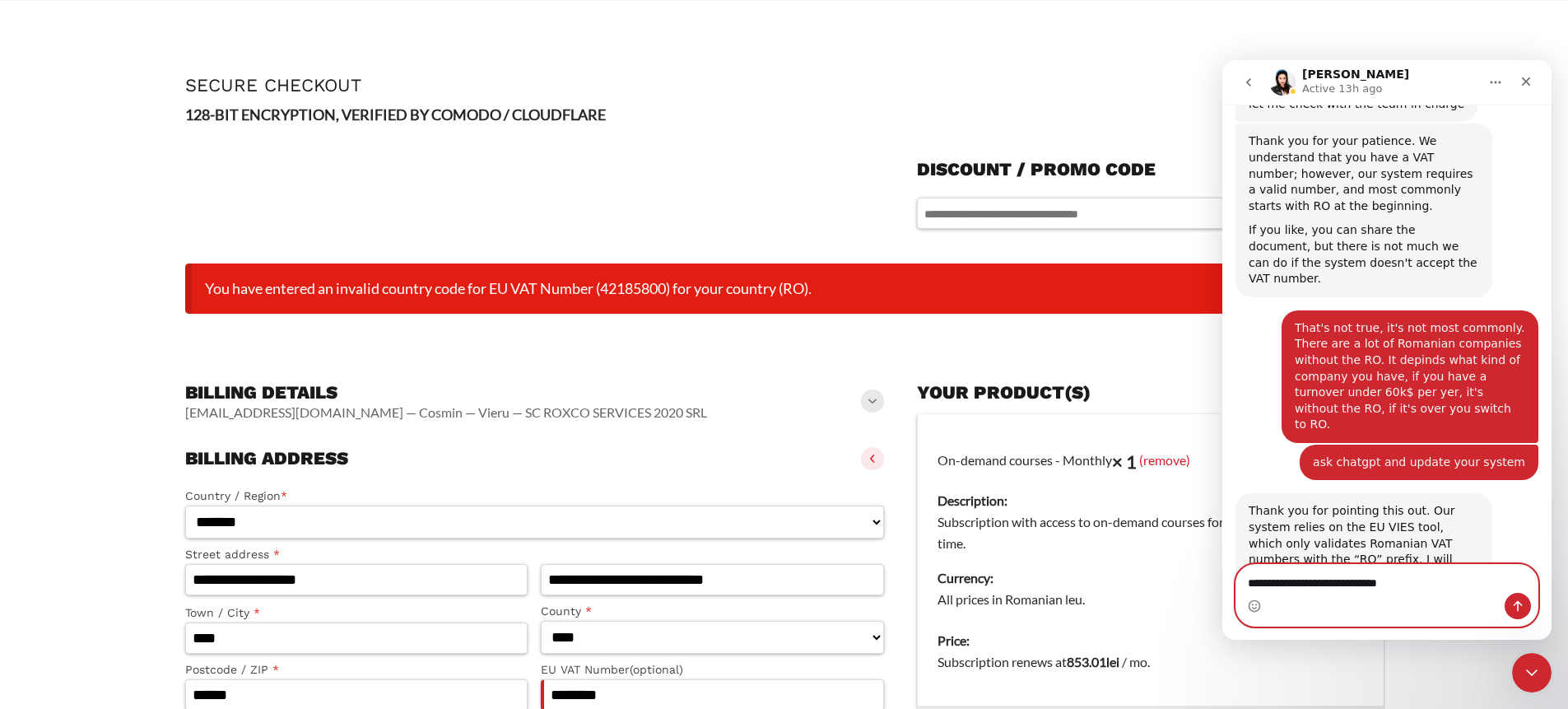
scroll to position [21, 0]
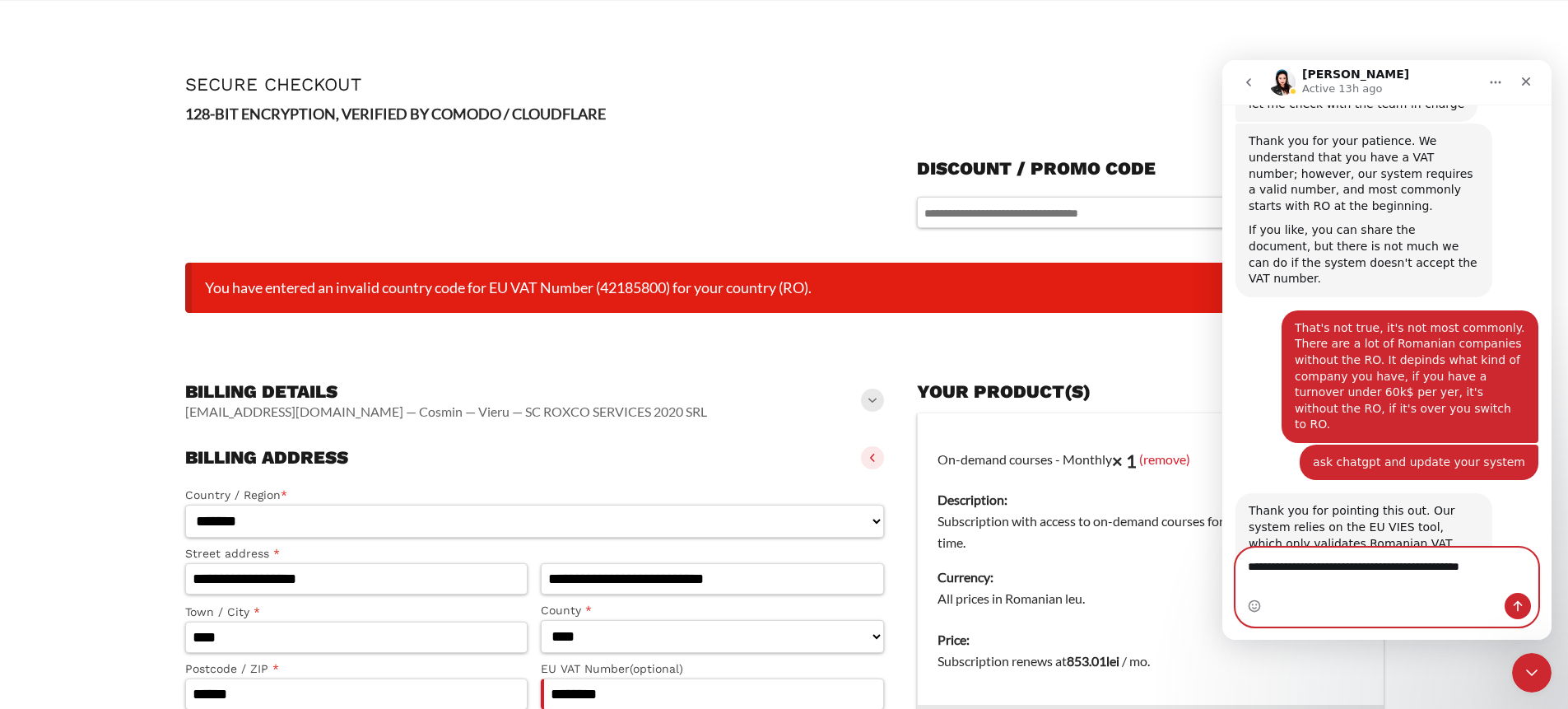
type textarea "**********"
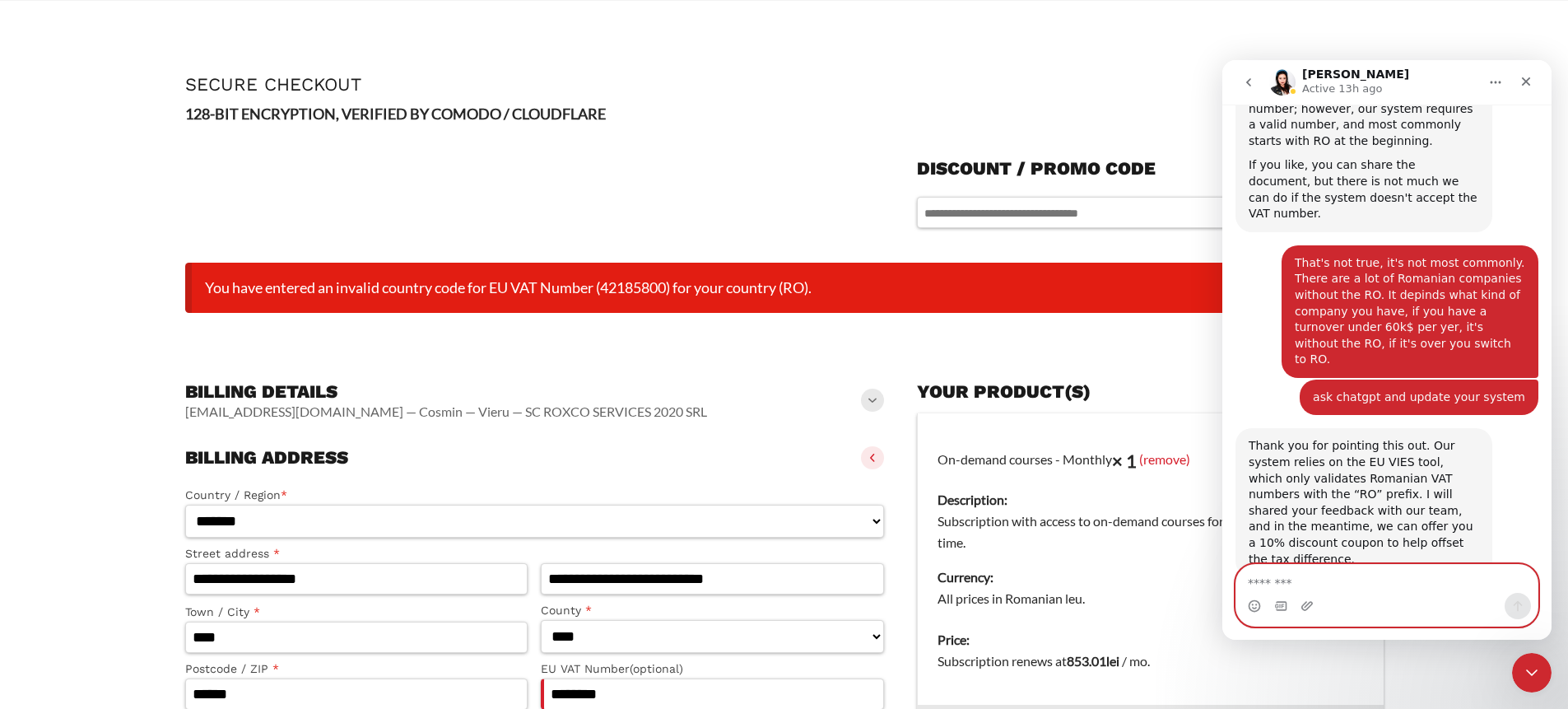
scroll to position [3816, 0]
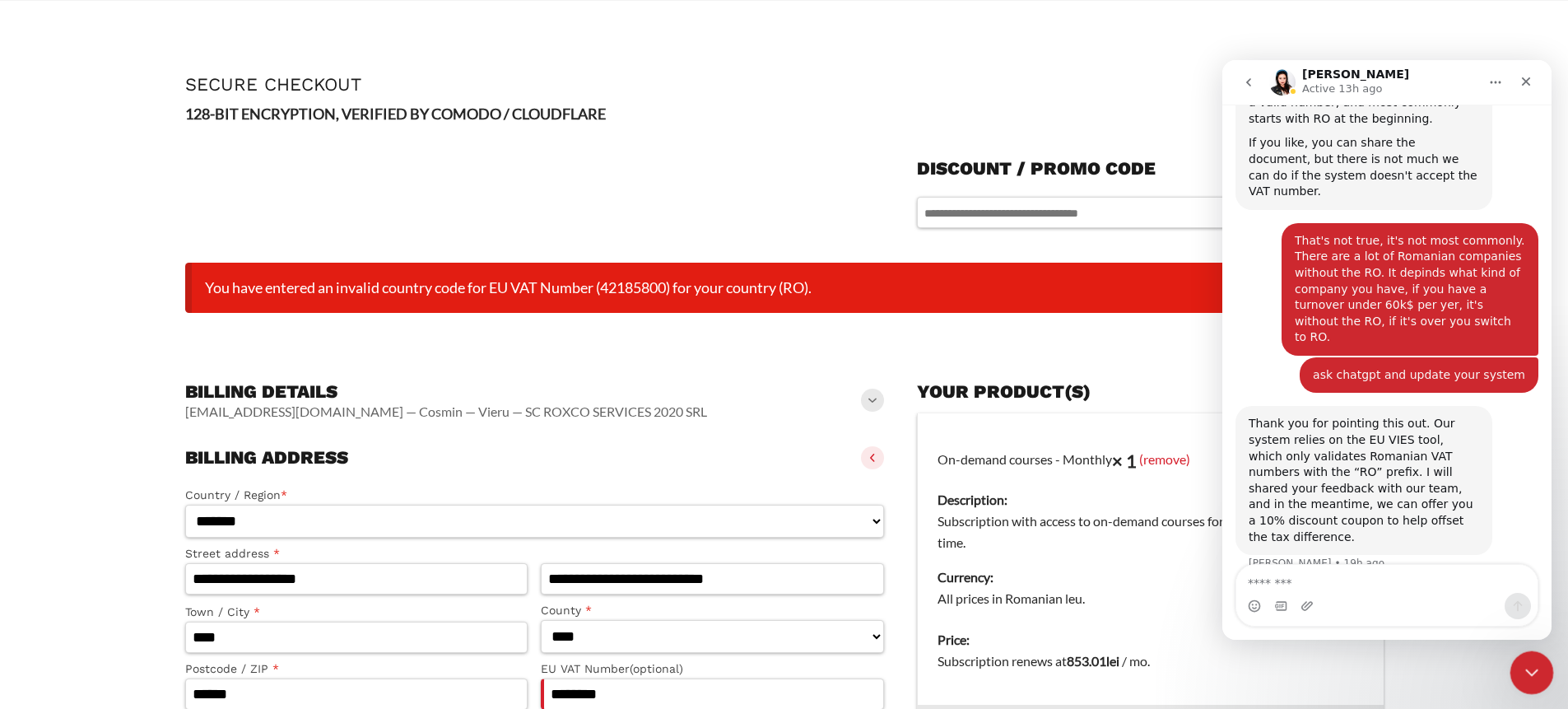
click at [1528, 669] on icon "Close Intercom Messenger" at bounding box center [1529, 670] width 20 height 20
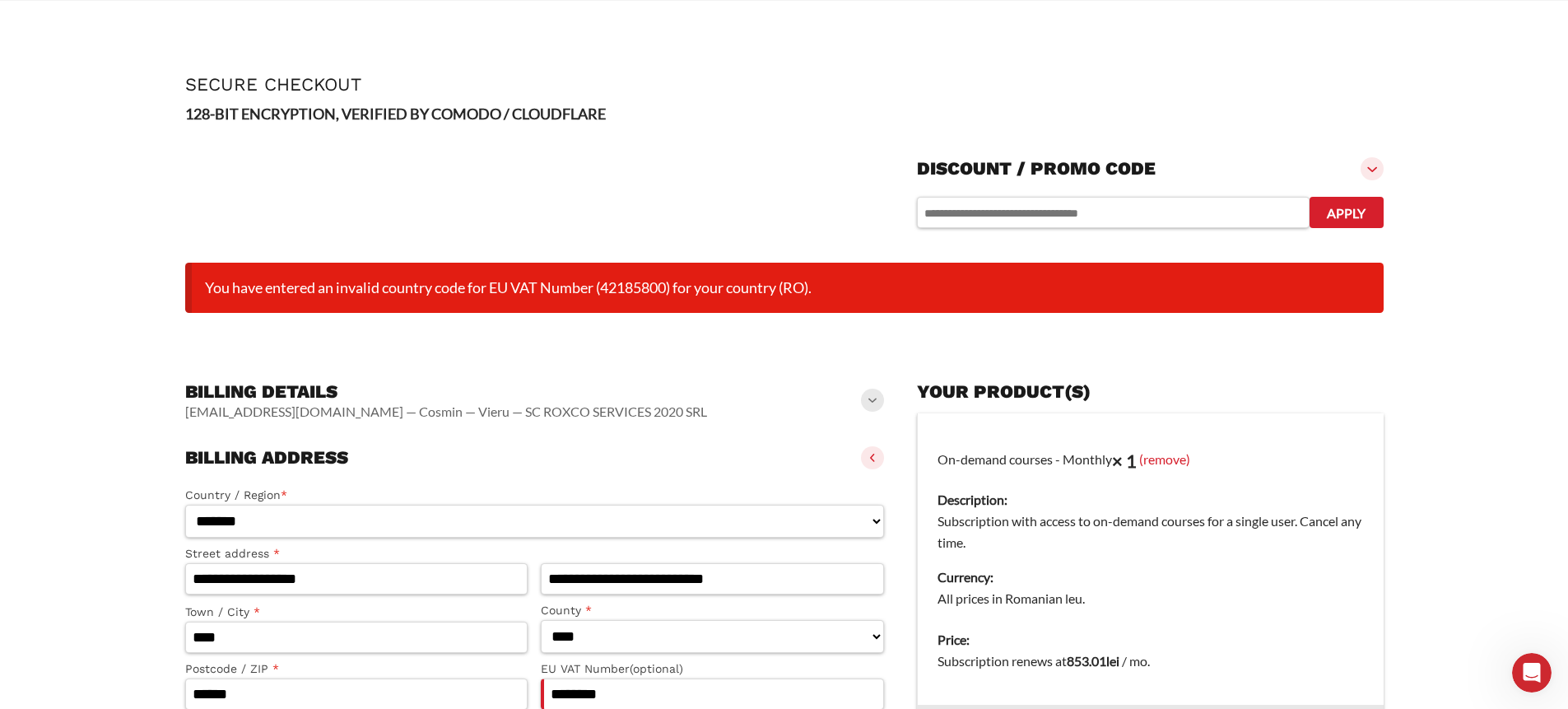
click at [722, 141] on div at bounding box center [535, 193] width 700 height 110
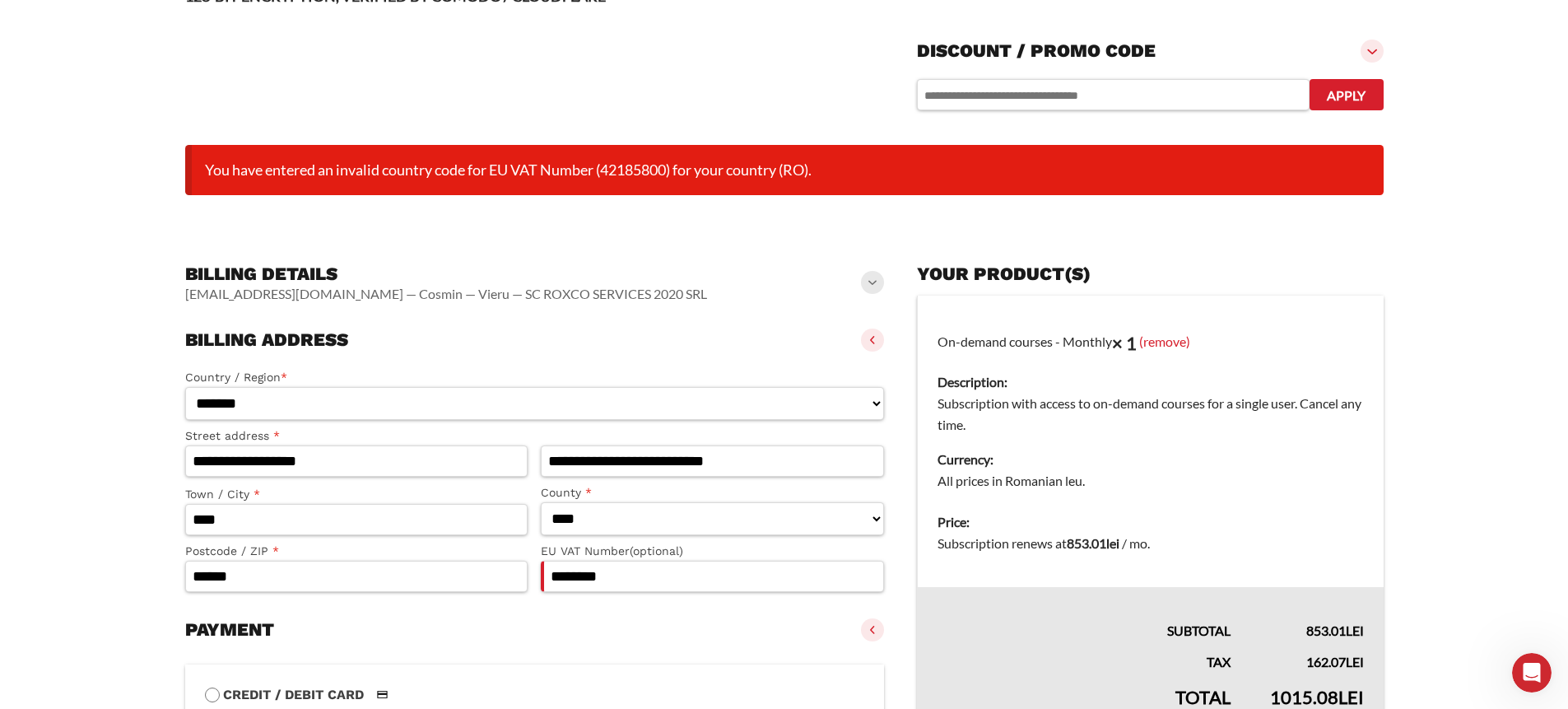
scroll to position [315, 0]
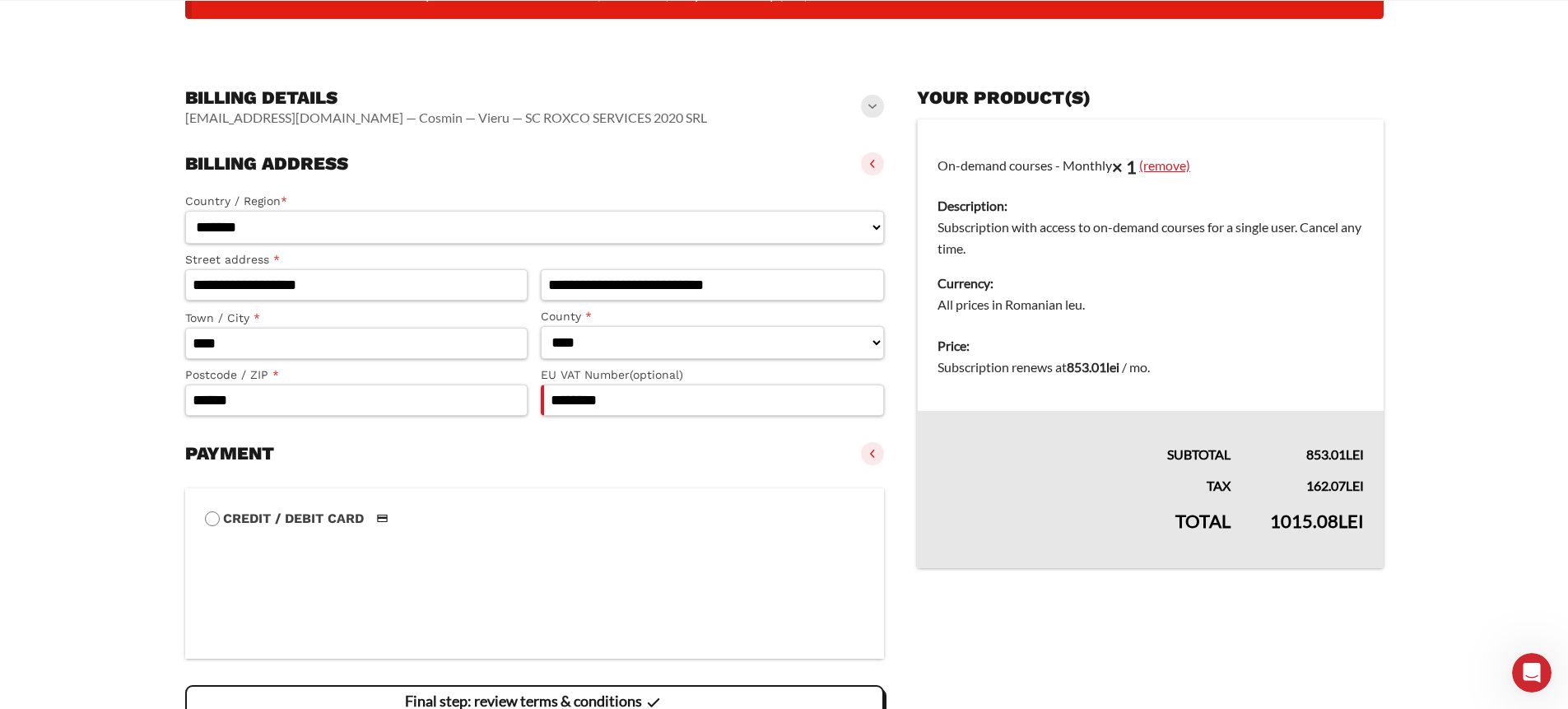
click at [1171, 171] on link "(remove)" at bounding box center [1164, 165] width 51 height 16
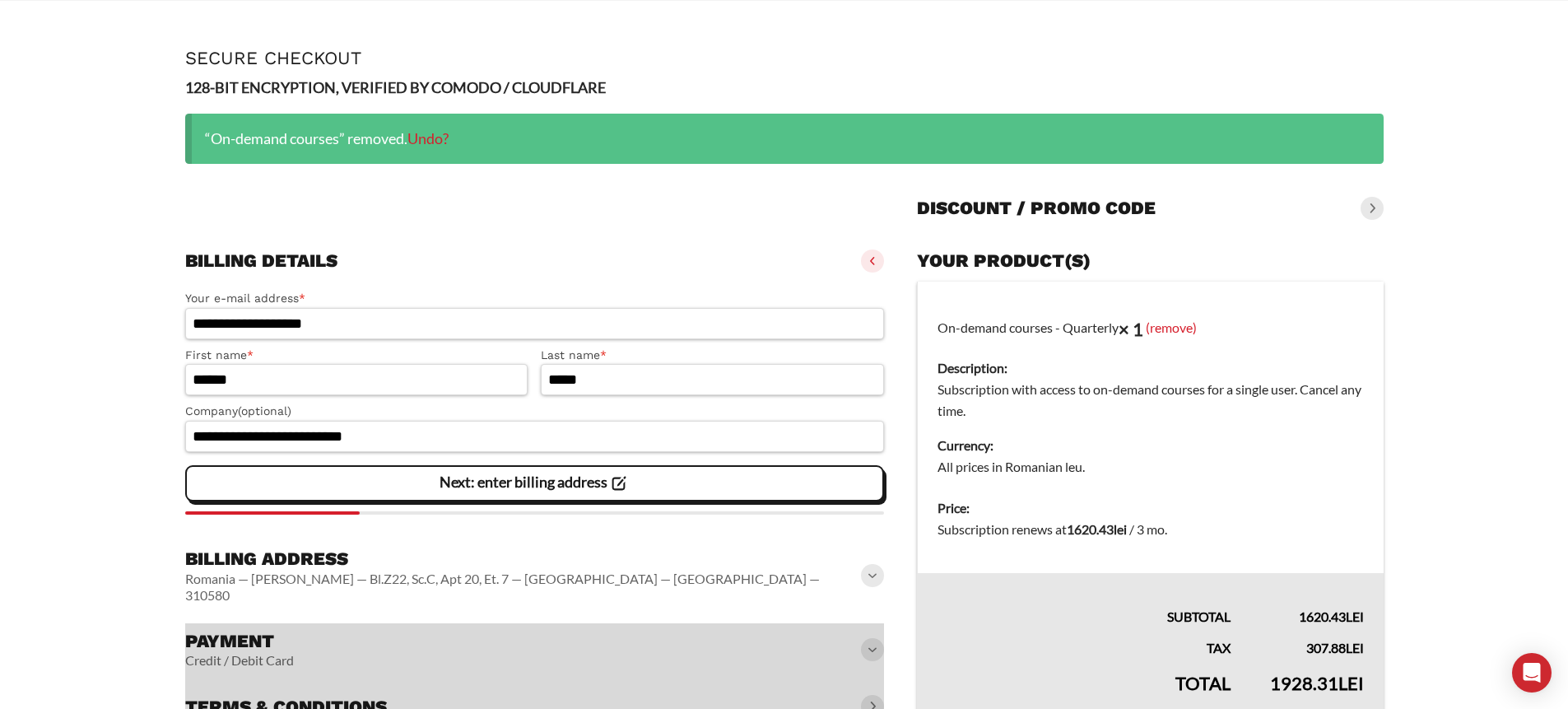
scroll to position [87, 0]
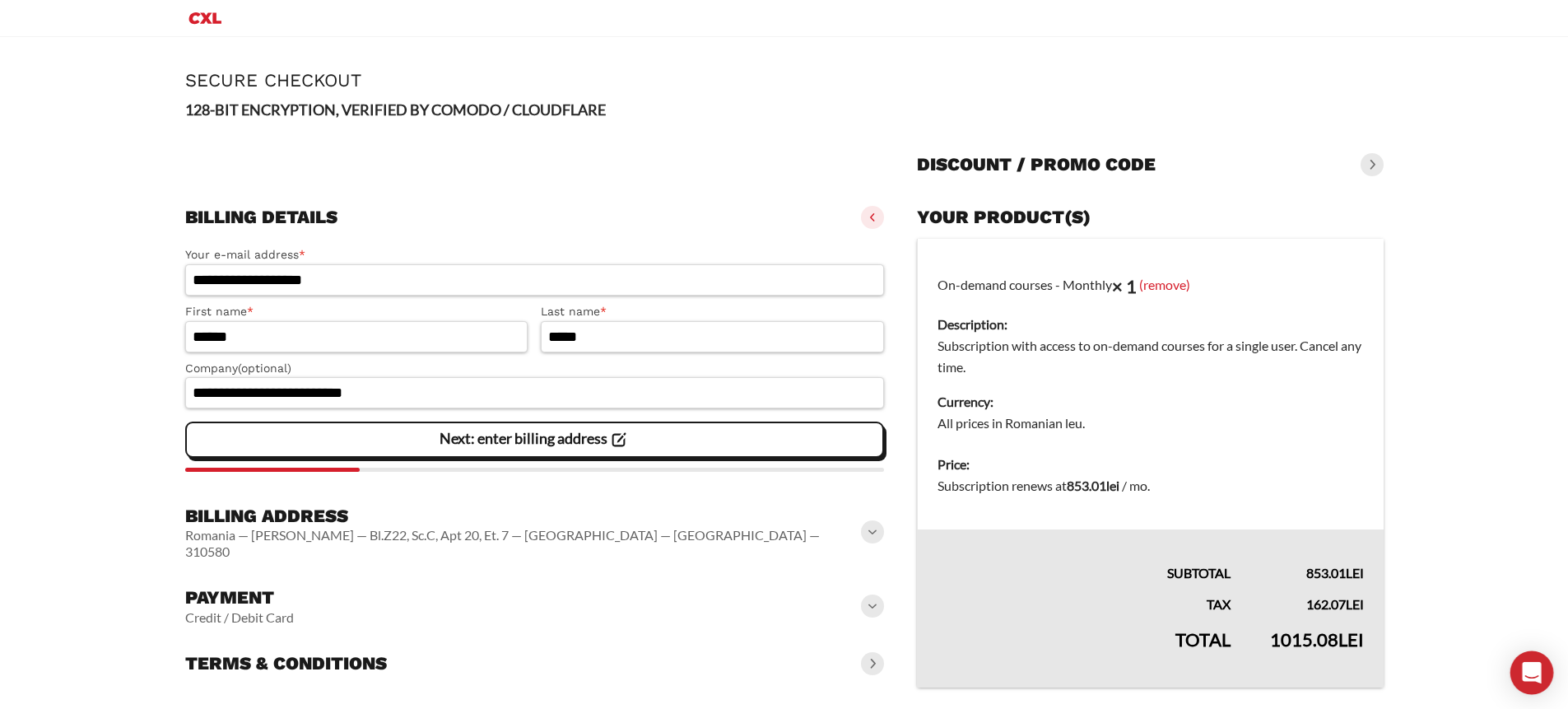
click at [1543, 667] on div "Open Intercom Messenger" at bounding box center [1532, 673] width 44 height 44
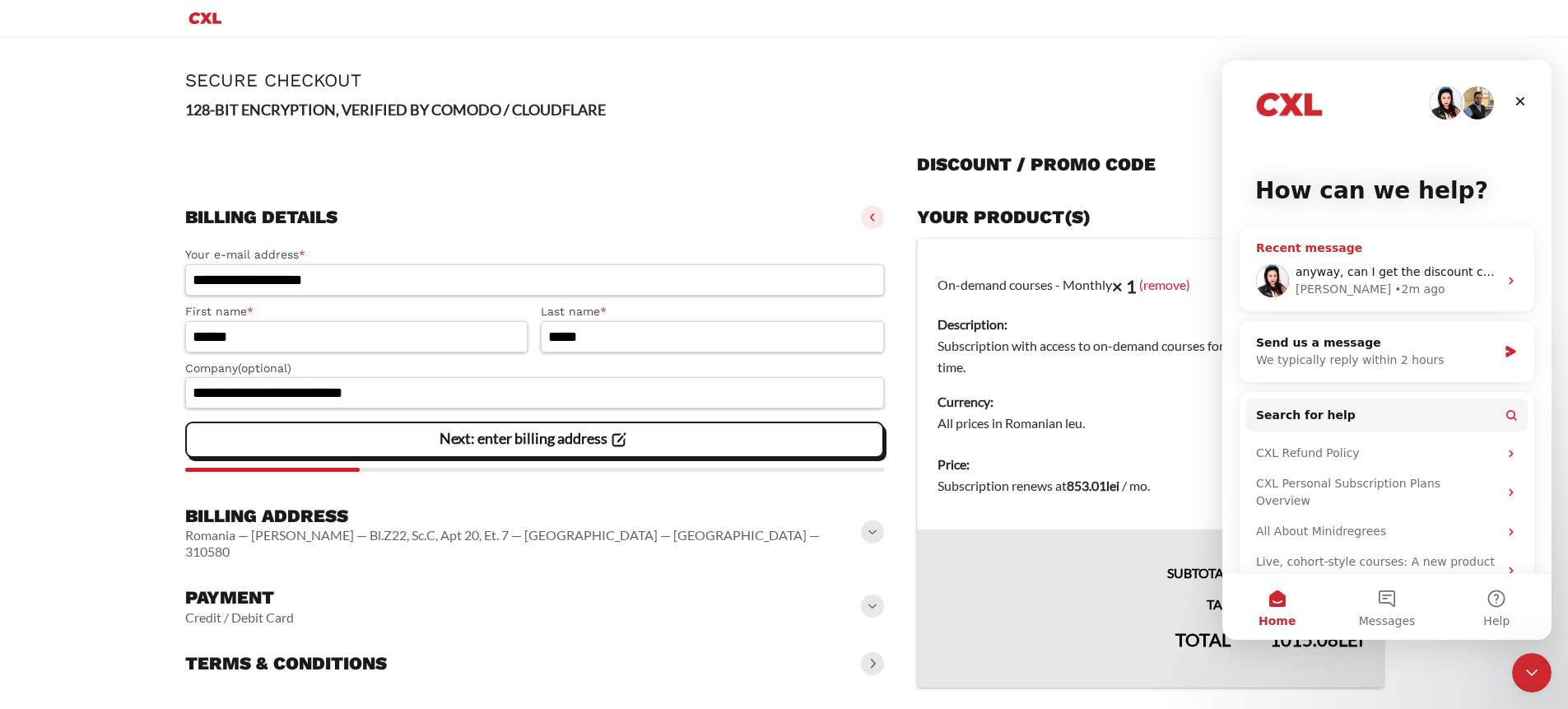
click at [1336, 257] on div "anyway, can I get the discount code in the meantime? [PERSON_NAME] • 2m ago" at bounding box center [1387, 281] width 295 height 61
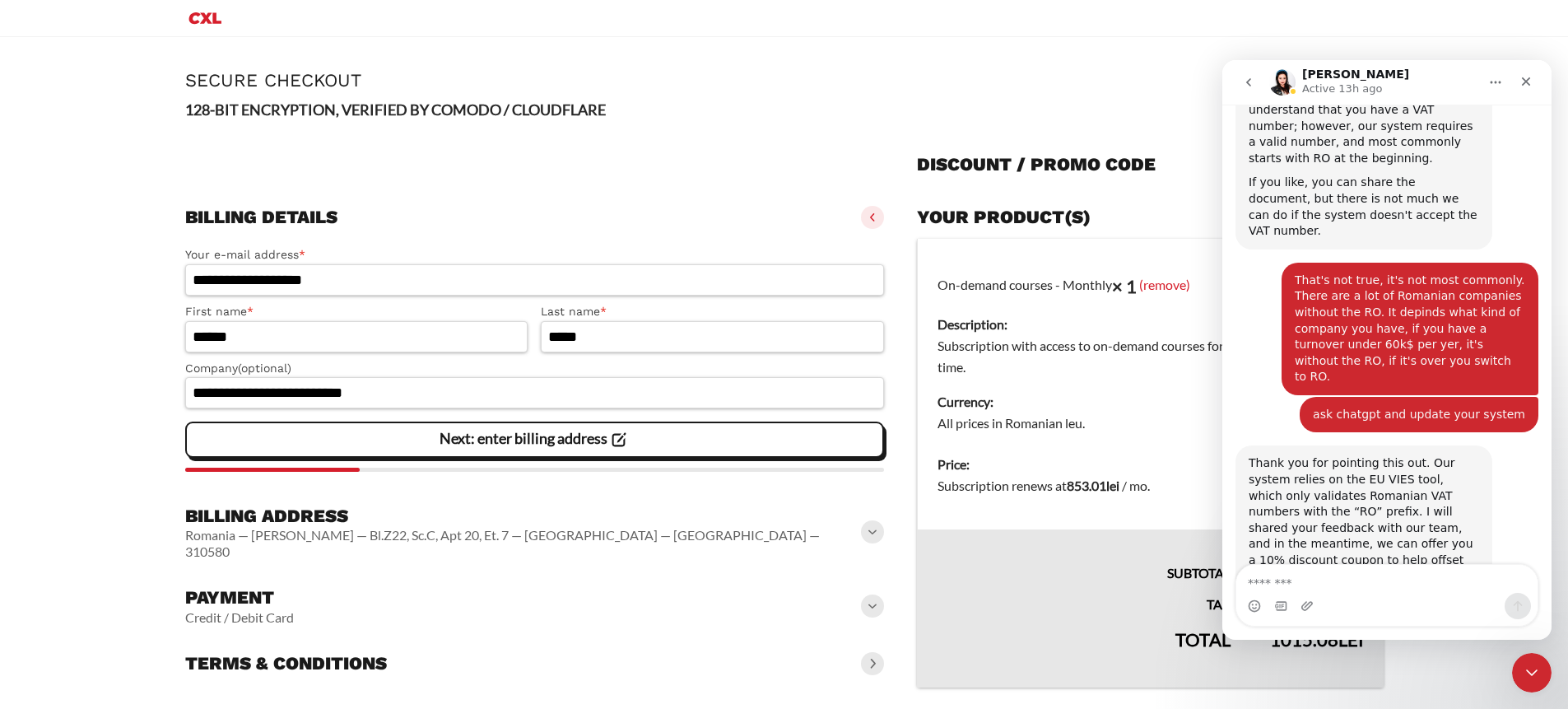
scroll to position [3816, 0]
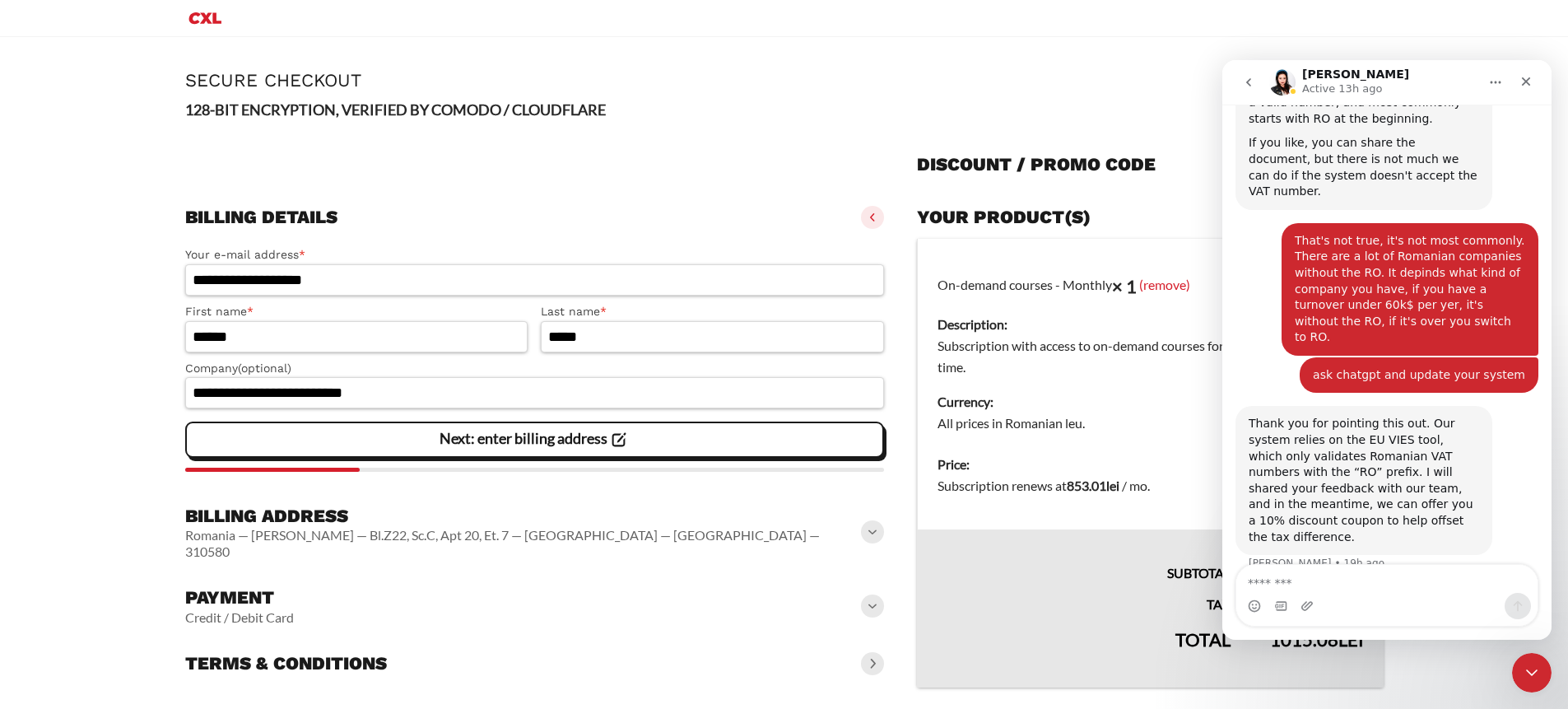
click at [1158, 231] on div "Your product(s)" at bounding box center [1150, 217] width 466 height 36
click at [1535, 678] on icon "Close Intercom Messenger" at bounding box center [1529, 670] width 20 height 20
